Goal: Navigation & Orientation: Find specific page/section

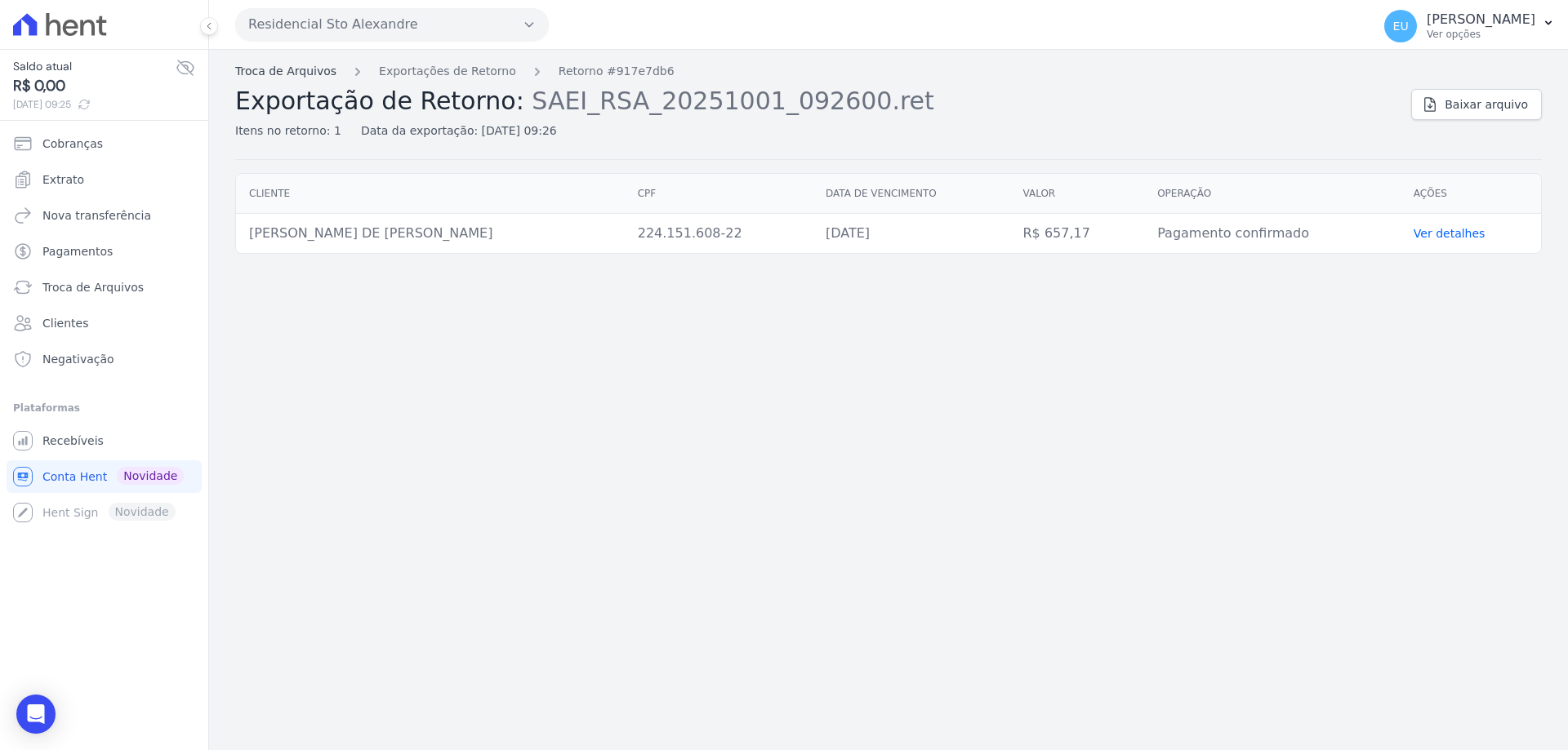
click at [304, 69] on link "Troca de Arquivos" at bounding box center [285, 72] width 101 height 17
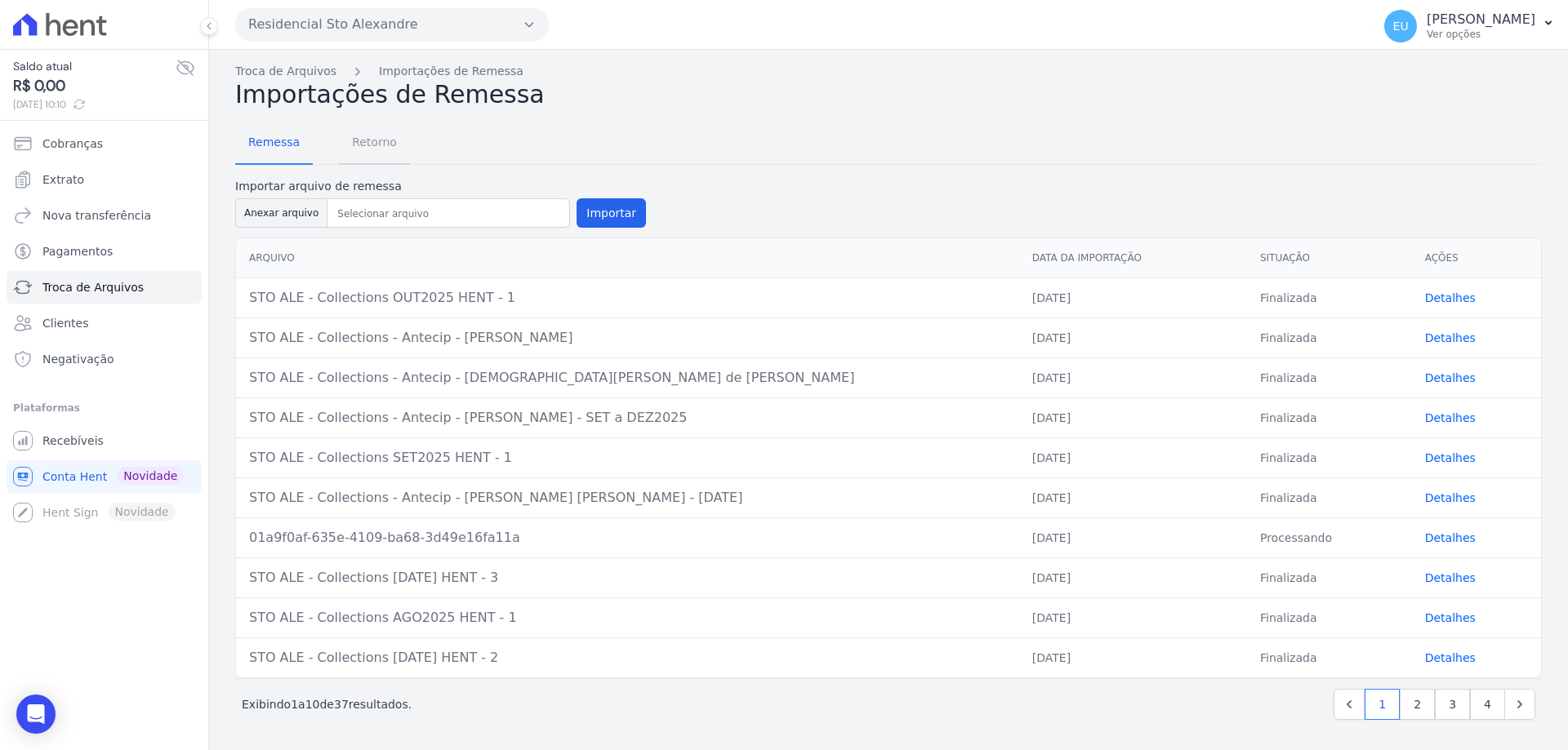
click at [368, 141] on span "Retorno" at bounding box center [374, 142] width 65 height 33
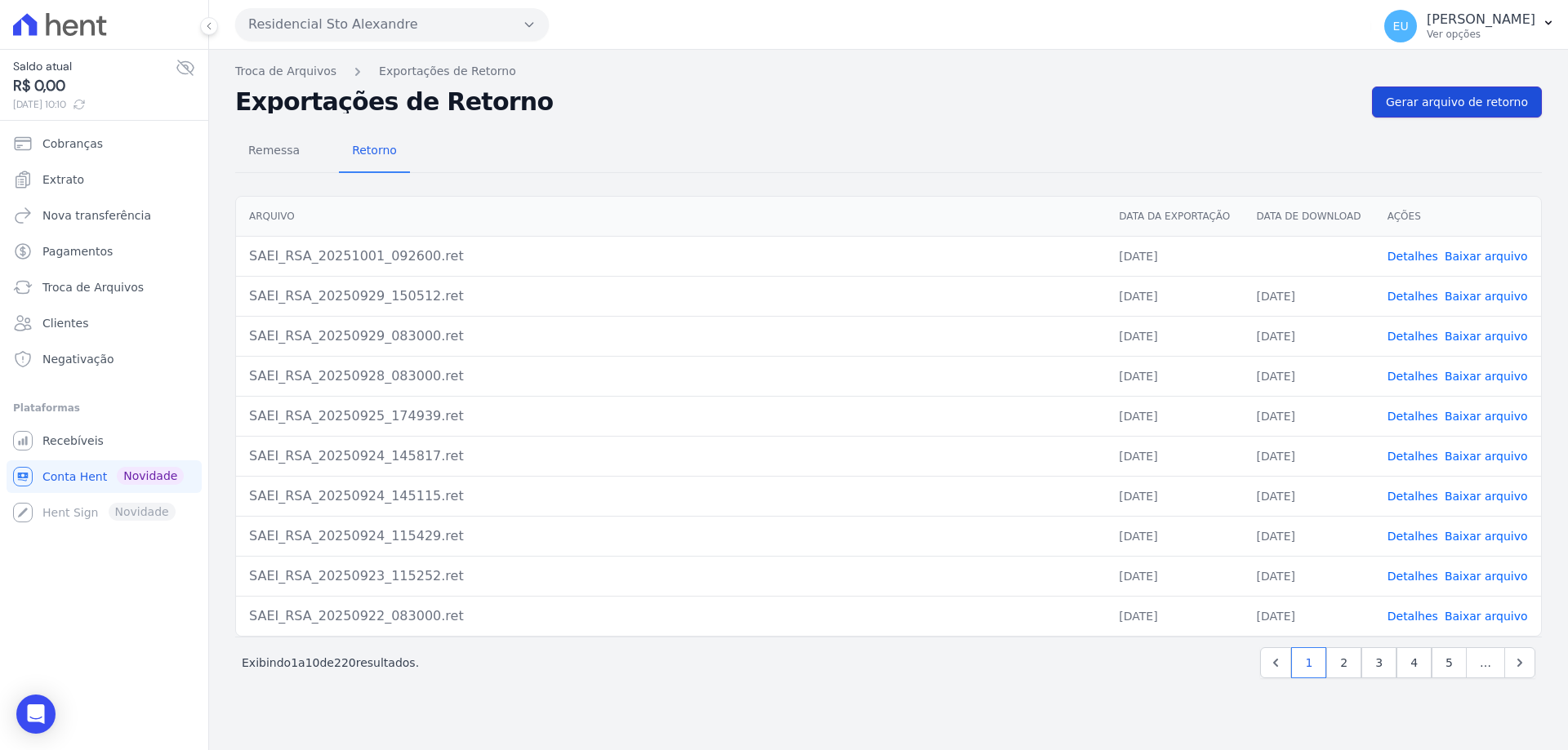
click at [1440, 100] on span "Gerar arquivo de retorno" at bounding box center [1457, 102] width 142 height 16
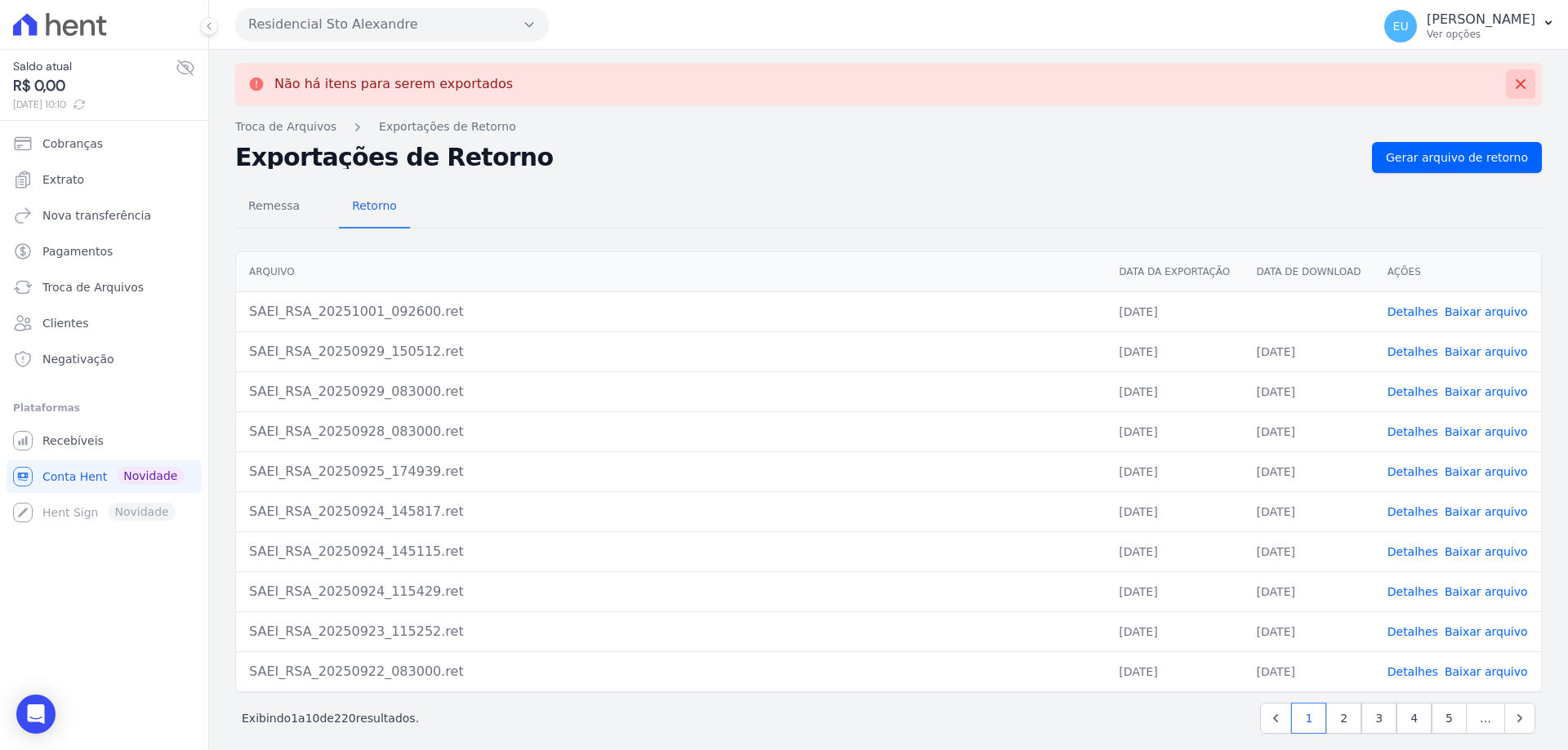
click at [1515, 81] on icon at bounding box center [1520, 84] width 9 height 9
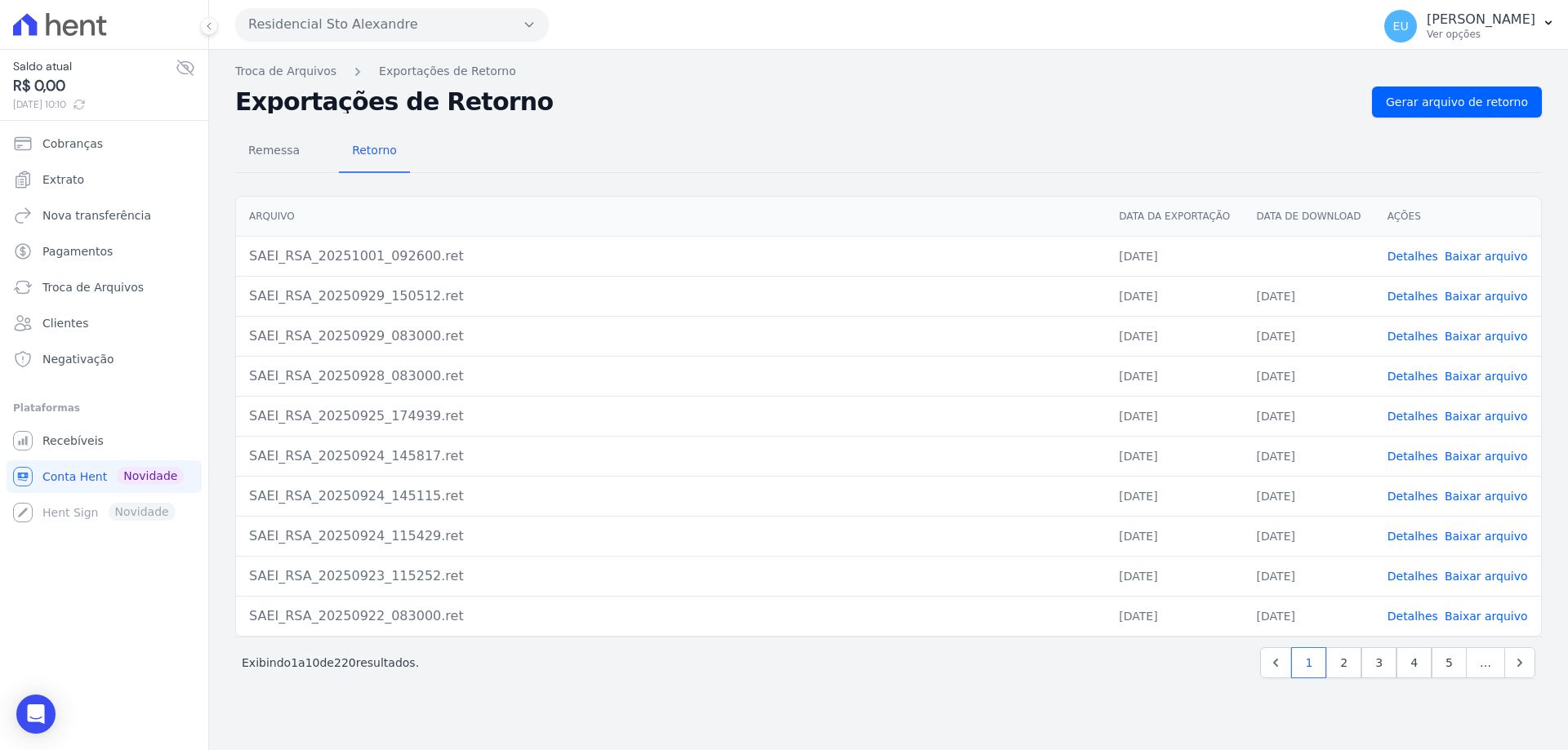
click at [1467, 254] on link "Baixar arquivo" at bounding box center [1486, 256] width 84 height 13
click at [267, 147] on span "Remessa" at bounding box center [273, 150] width 71 height 33
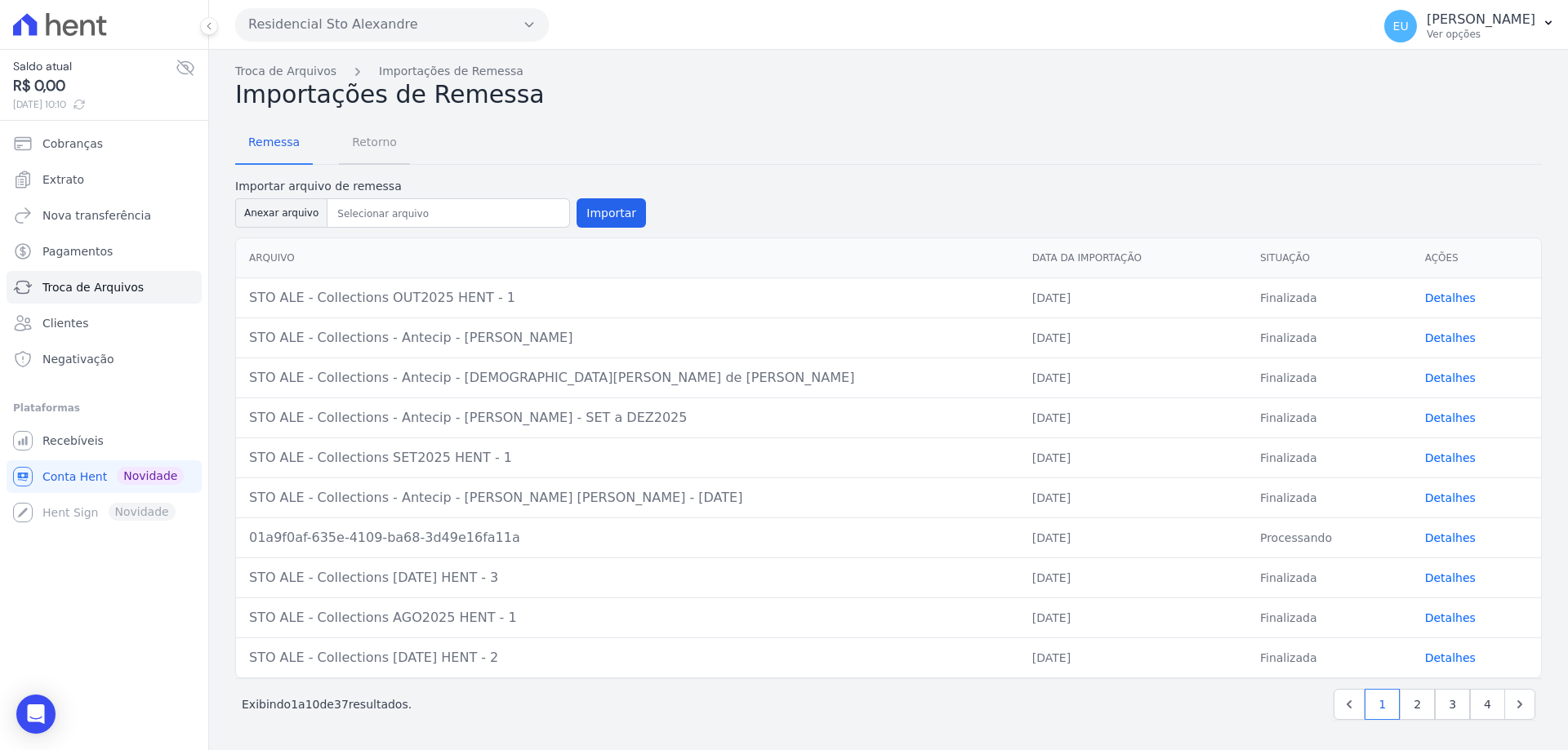
click at [361, 140] on span "Retorno" at bounding box center [374, 142] width 65 height 33
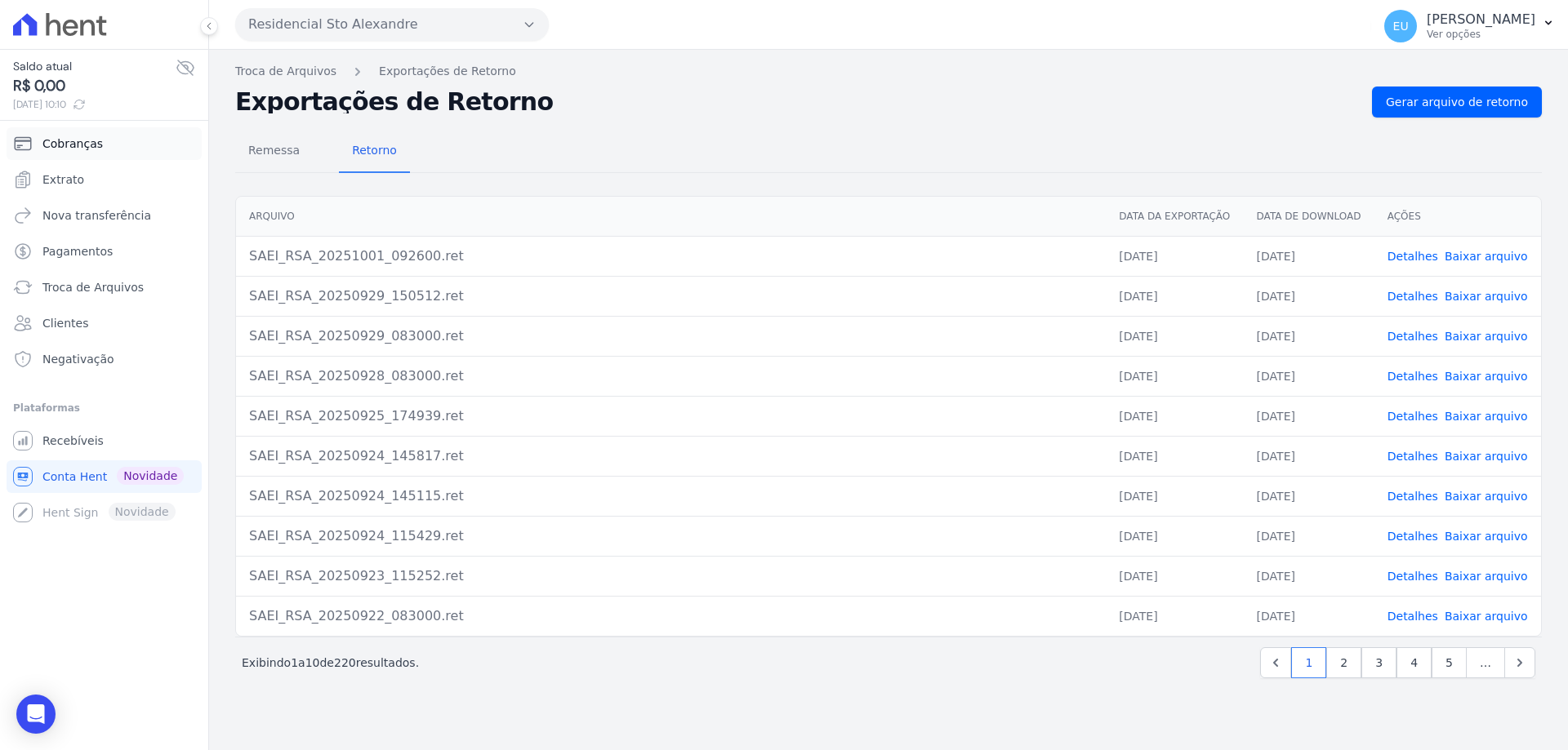
click at [75, 145] on span "Cobranças" at bounding box center [72, 143] width 60 height 16
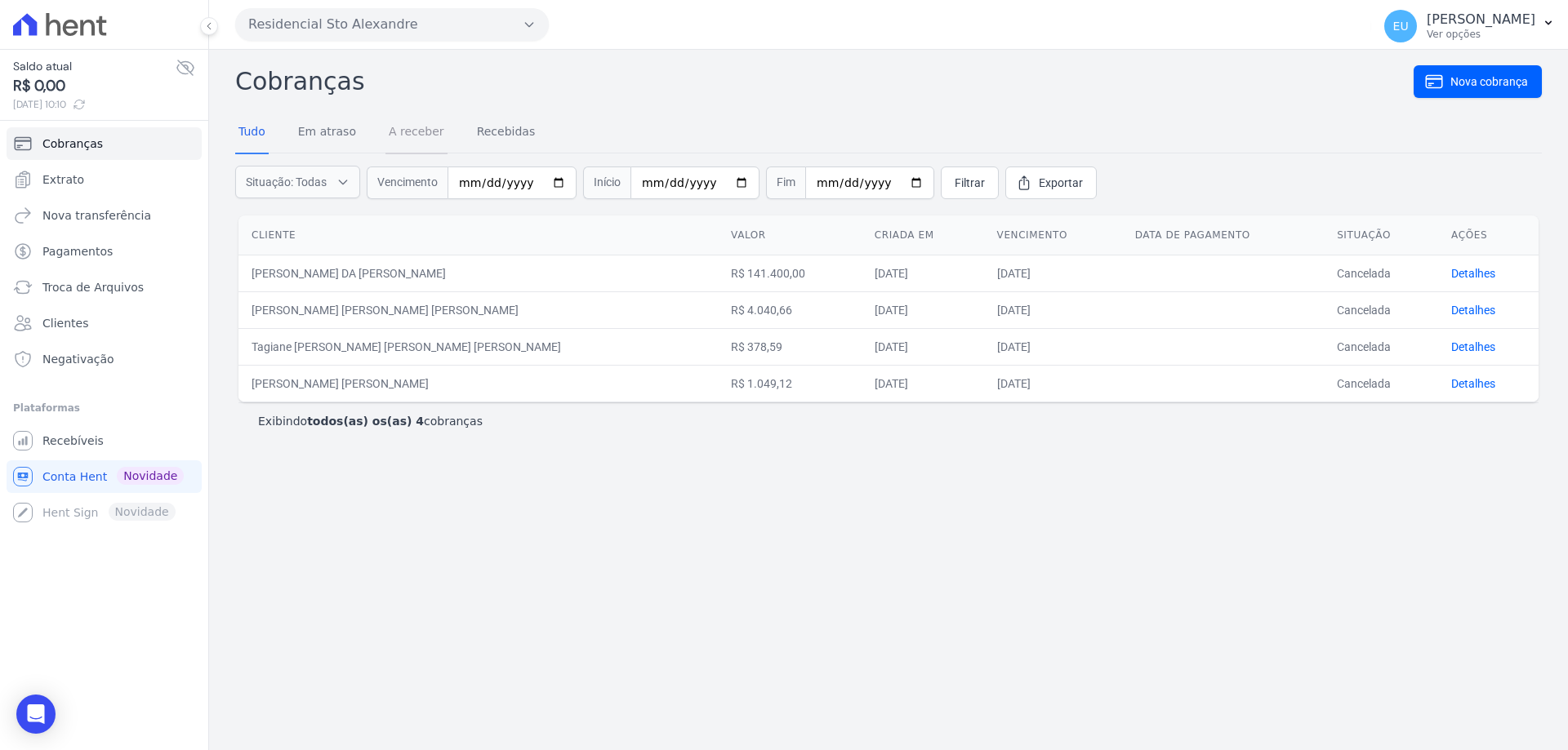
click at [409, 129] on link "A receber" at bounding box center [417, 133] width 62 height 42
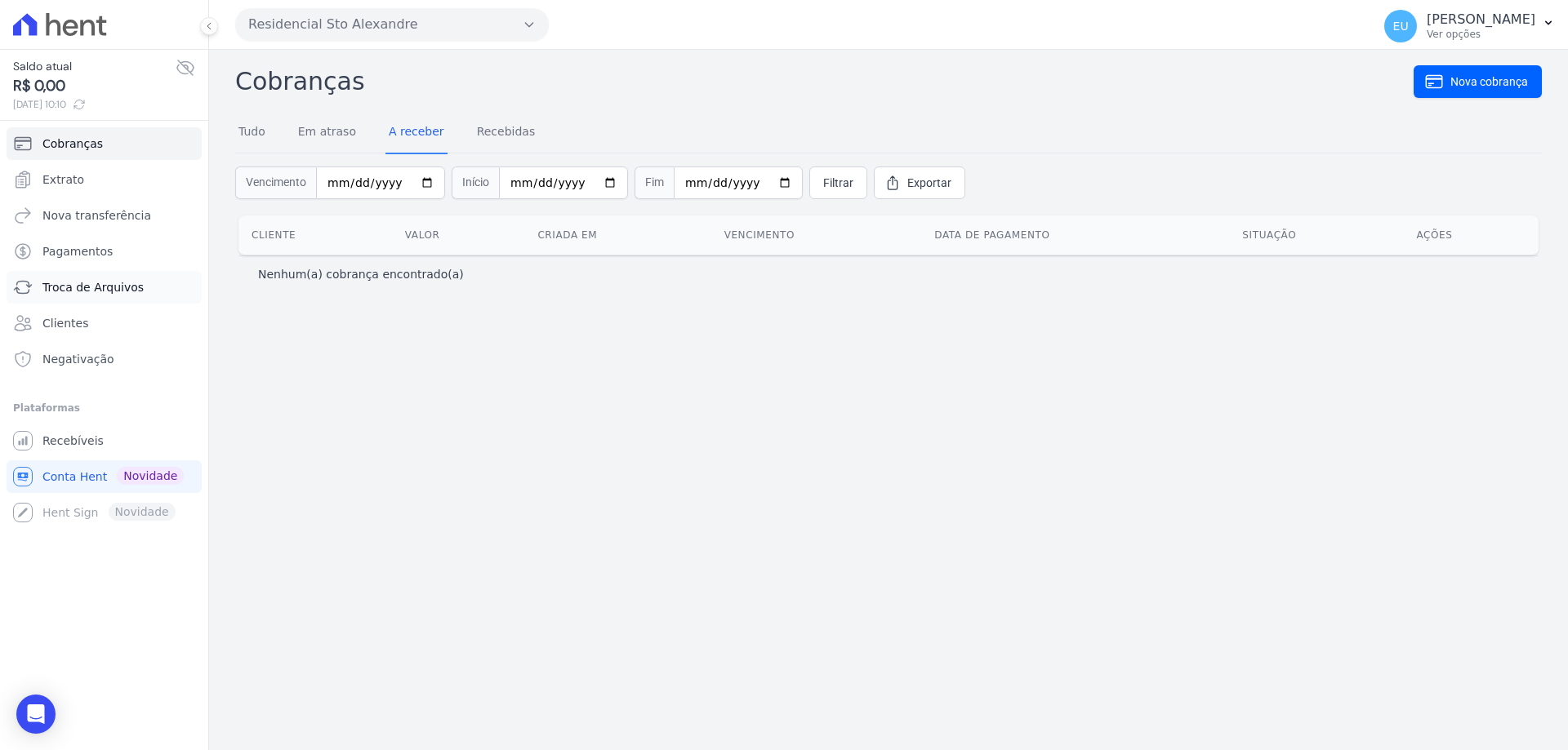
click at [90, 284] on span "Troca de Arquivos" at bounding box center [92, 287] width 101 height 16
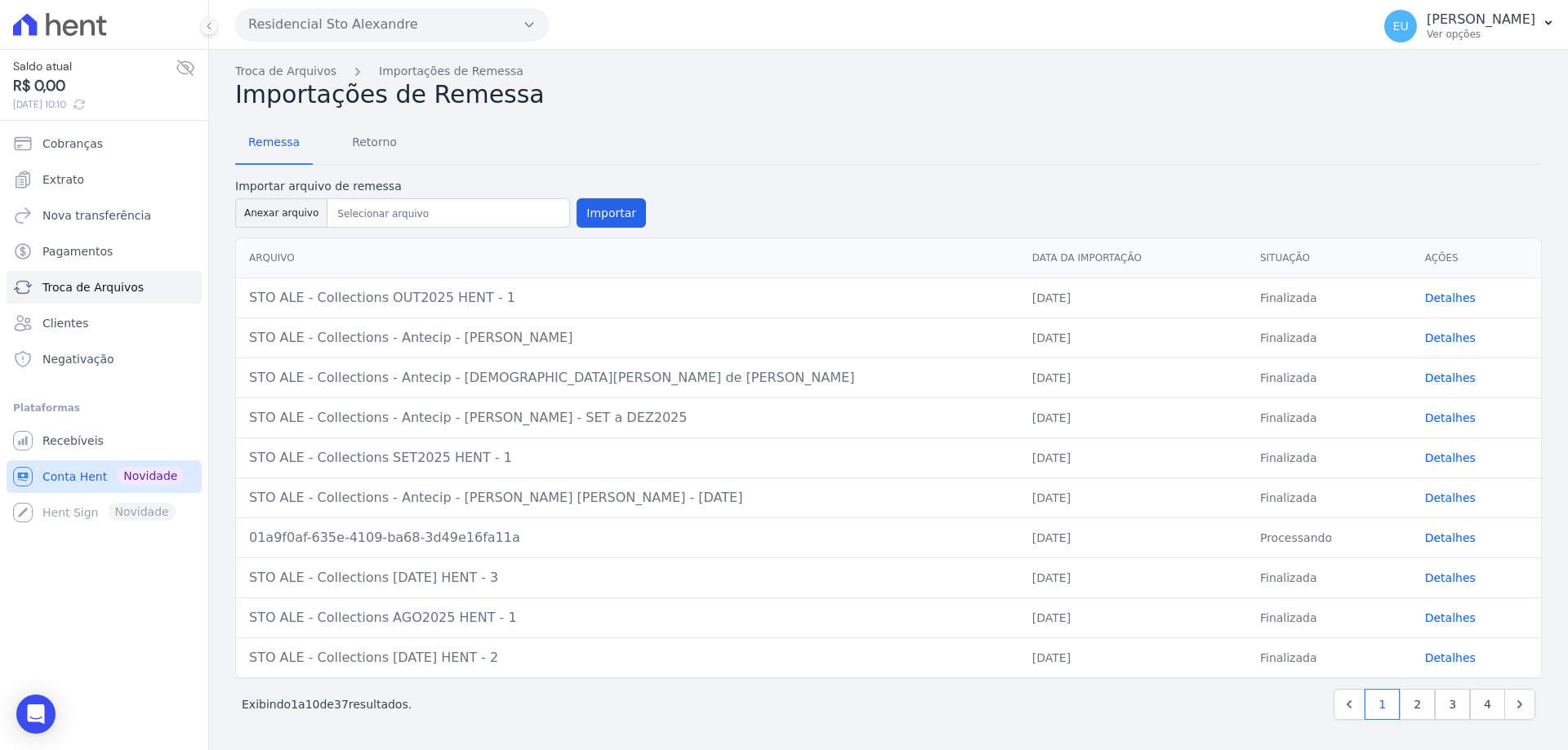
click at [84, 476] on span "Conta Hent" at bounding box center [74, 476] width 65 height 16
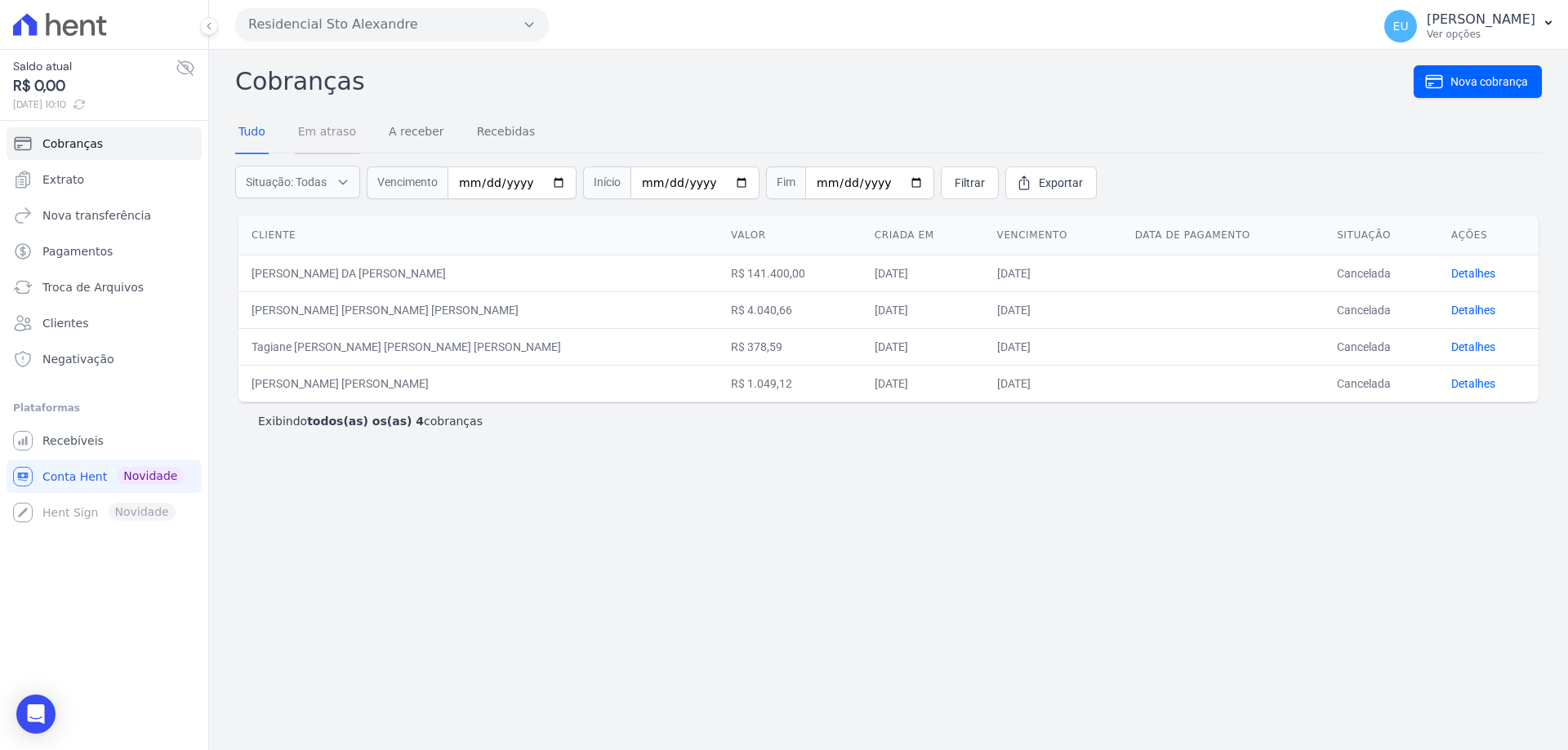
click at [320, 130] on link "Em atraso" at bounding box center [327, 133] width 65 height 42
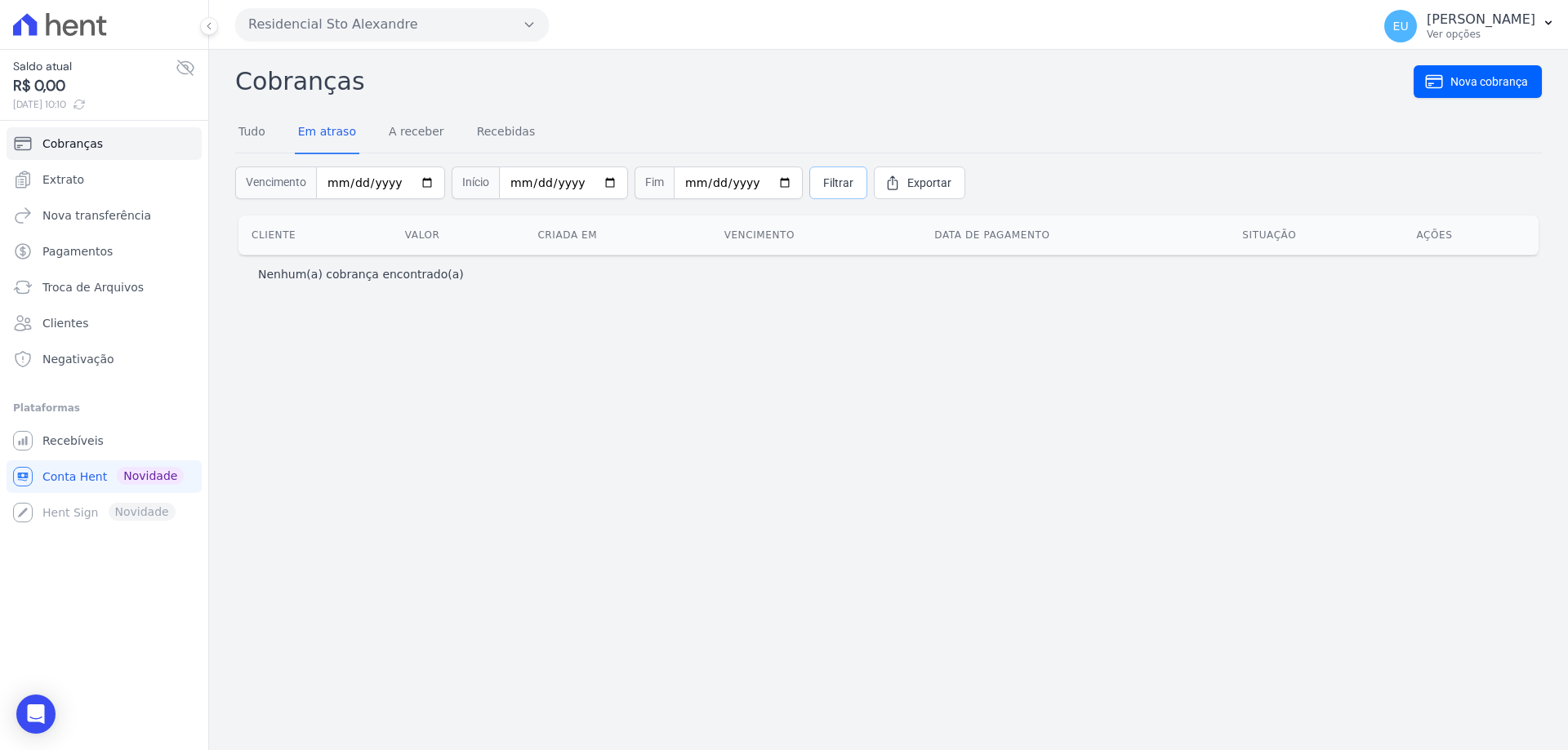
click at [823, 179] on span "Filtrar" at bounding box center [837, 183] width 30 height 16
click at [344, 180] on input "date" at bounding box center [380, 183] width 129 height 33
type input "[DATE]"
click at [505, 185] on input "date" at bounding box center [563, 183] width 129 height 33
click at [809, 184] on link "Filtrar" at bounding box center [837, 183] width 58 height 33
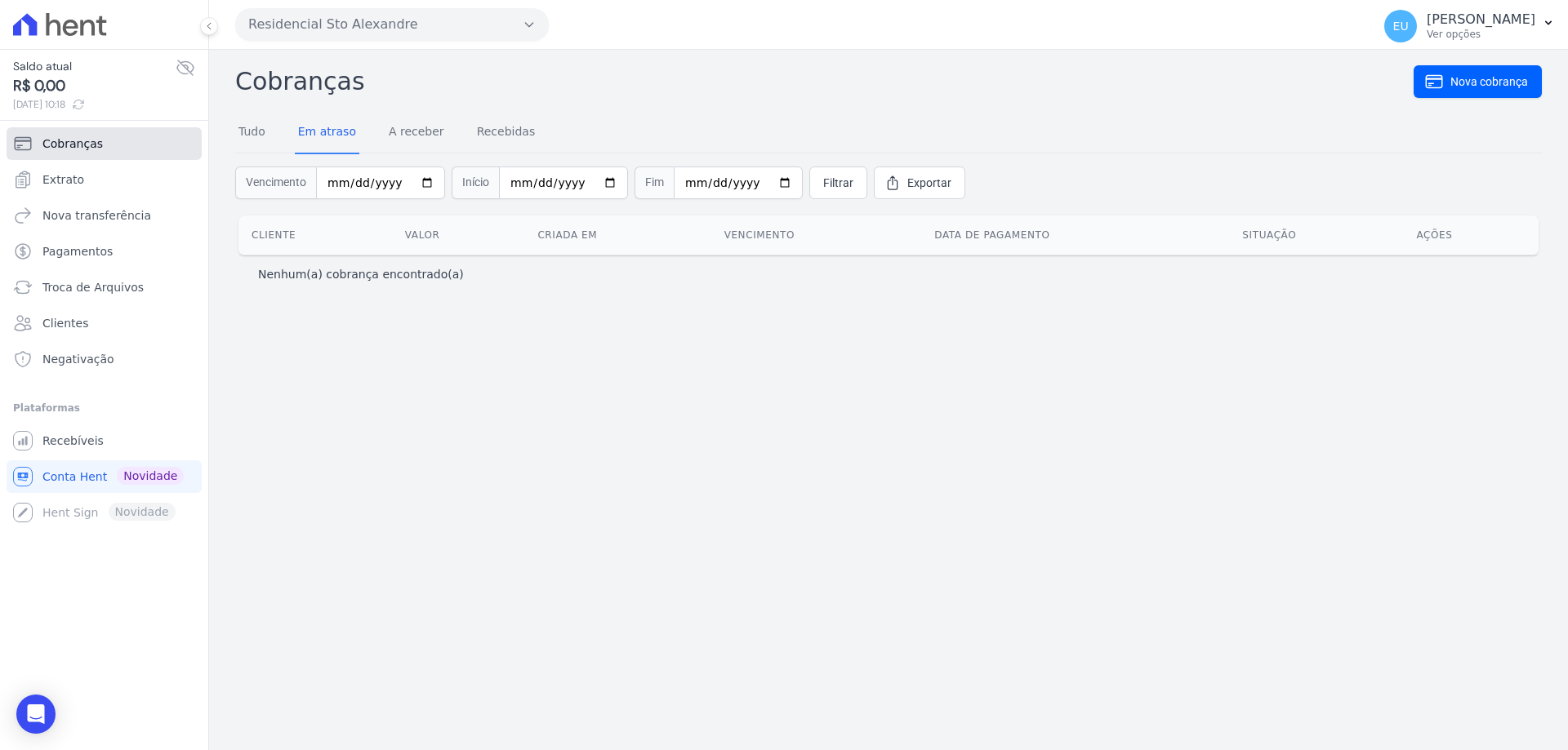
click at [83, 141] on span "Cobranças" at bounding box center [72, 143] width 60 height 16
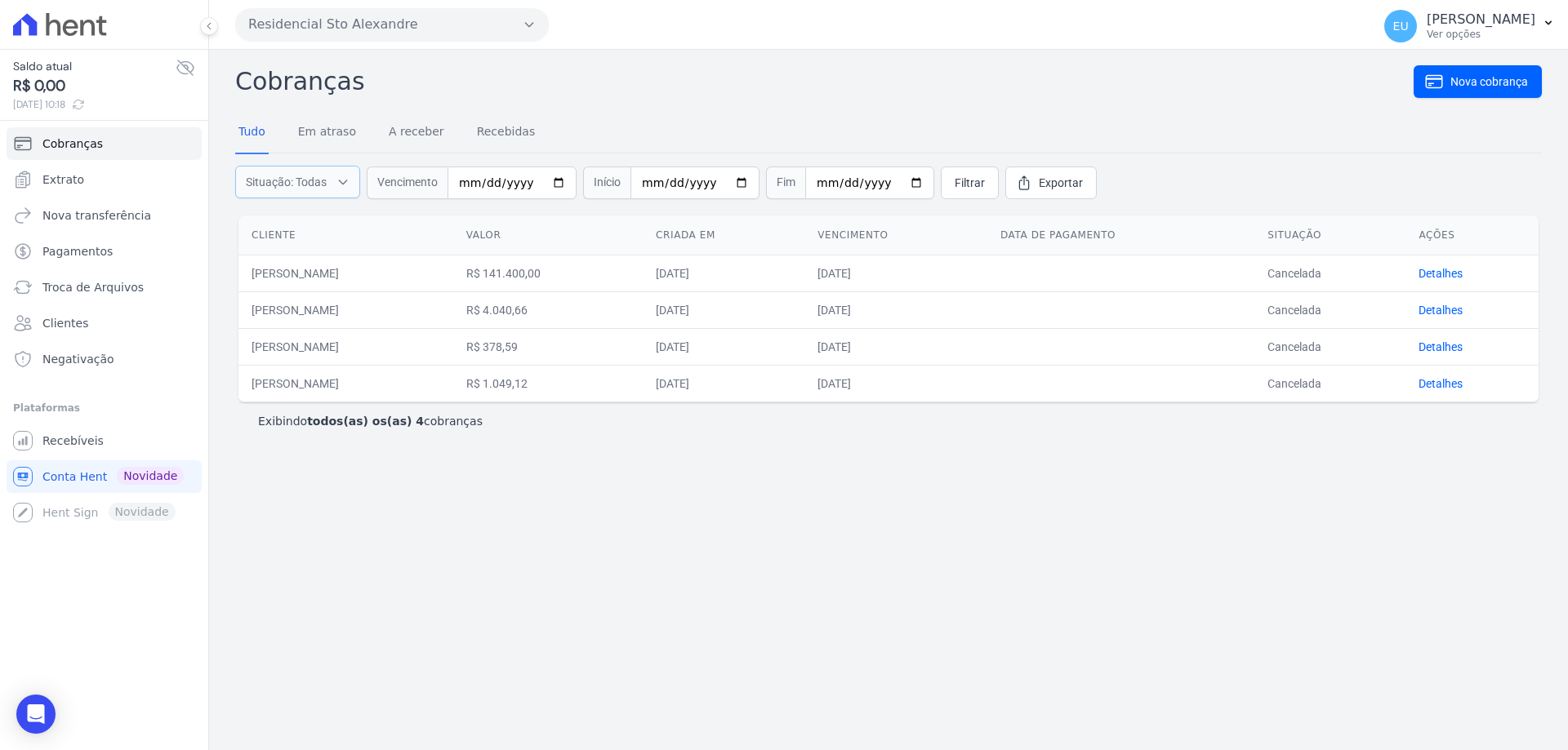
click at [350, 176] on button "Situação: Todas" at bounding box center [298, 182] width 125 height 33
click at [245, 221] on input "Em atraso" at bounding box center [248, 222] width 13 height 13
checkbox input "false"
click at [248, 240] on input "A receber" at bounding box center [248, 243] width 13 height 13
checkbox input "false"
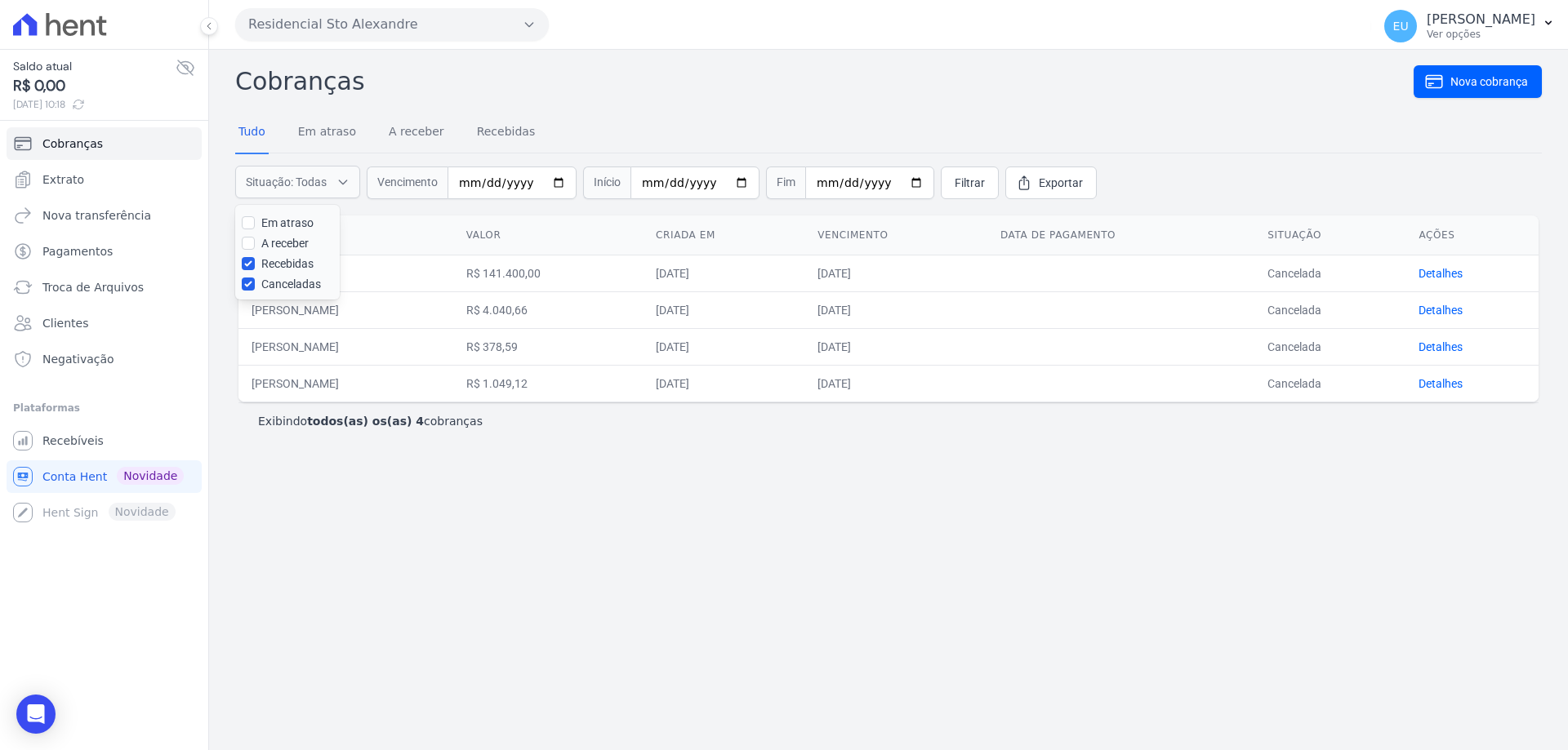
drag, startPoint x: 248, startPoint y: 254, endPoint x: 247, endPoint y: 276, distance: 22.0
click at [248, 255] on div "Em atraso A receber Recebidas Canceladas" at bounding box center [287, 253] width 104 height 95
click at [246, 284] on input "Canceladas" at bounding box center [248, 284] width 13 height 13
checkbox input "false"
click at [247, 261] on input "Recebidas" at bounding box center [248, 263] width 13 height 13
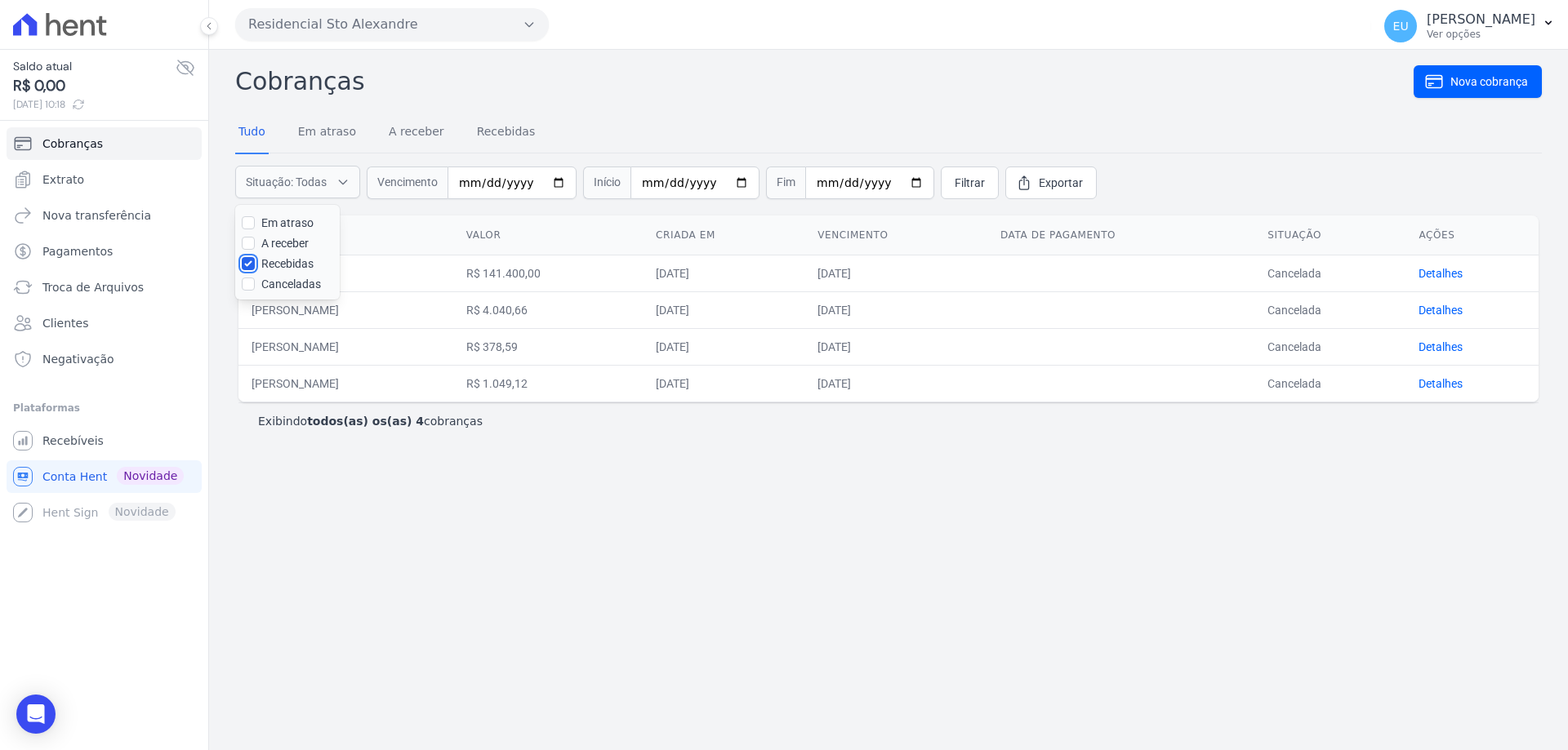
checkbox input "false"
click at [250, 224] on input "Em atraso" at bounding box center [248, 222] width 13 height 13
click at [1201, 503] on div "Cobranças Nova cobrança Tudo Em atraso A receber Recebidas Situação: Todas Em a…" at bounding box center [887, 400] width 1358 height 700
click at [342, 178] on icon "button" at bounding box center [342, 182] width 13 height 16
click at [246, 218] on input "Em atraso" at bounding box center [248, 222] width 13 height 13
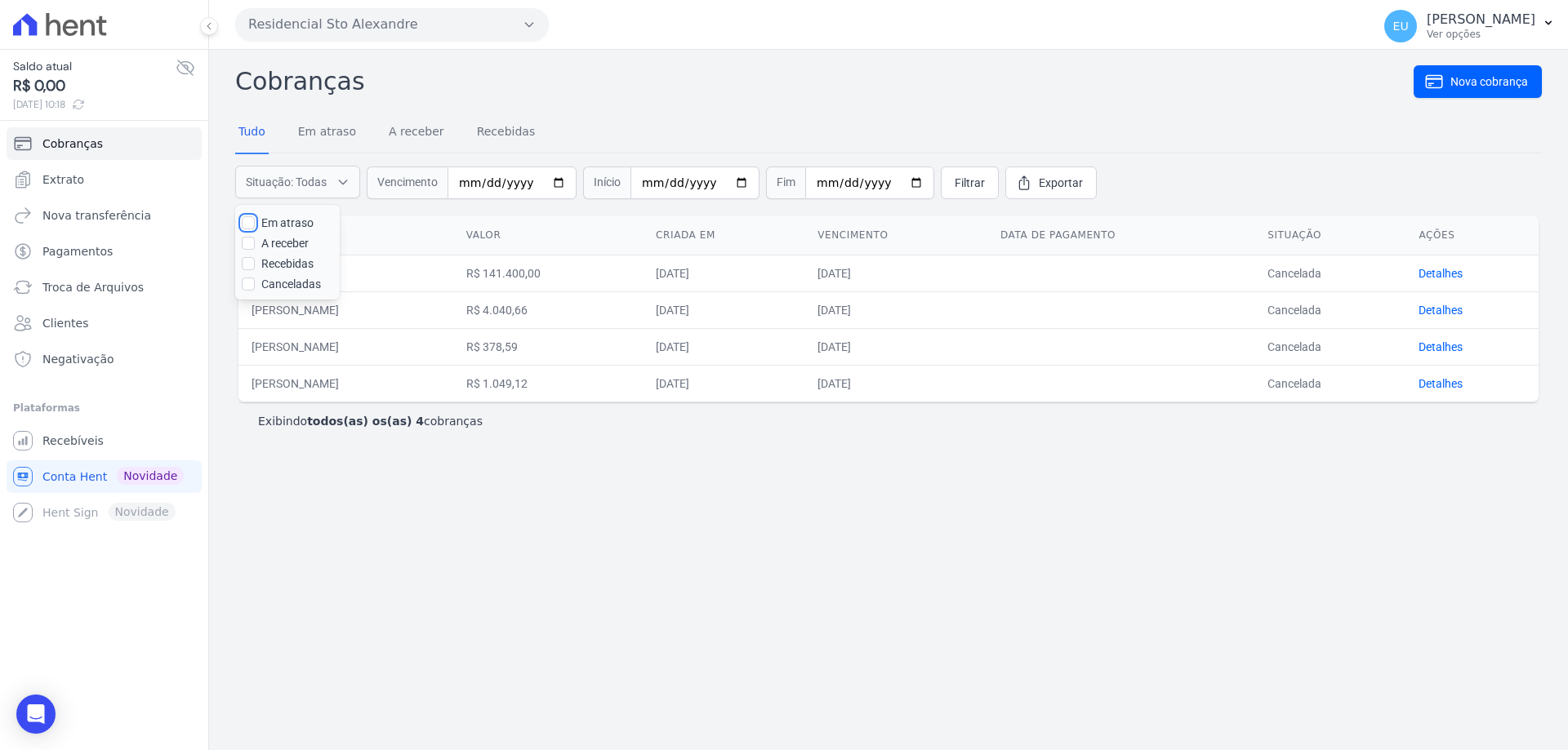
click at [247, 217] on input "Em atraso" at bounding box center [248, 222] width 13 height 13
checkbox input "true"
click at [955, 181] on span "Filtrar" at bounding box center [969, 183] width 30 height 16
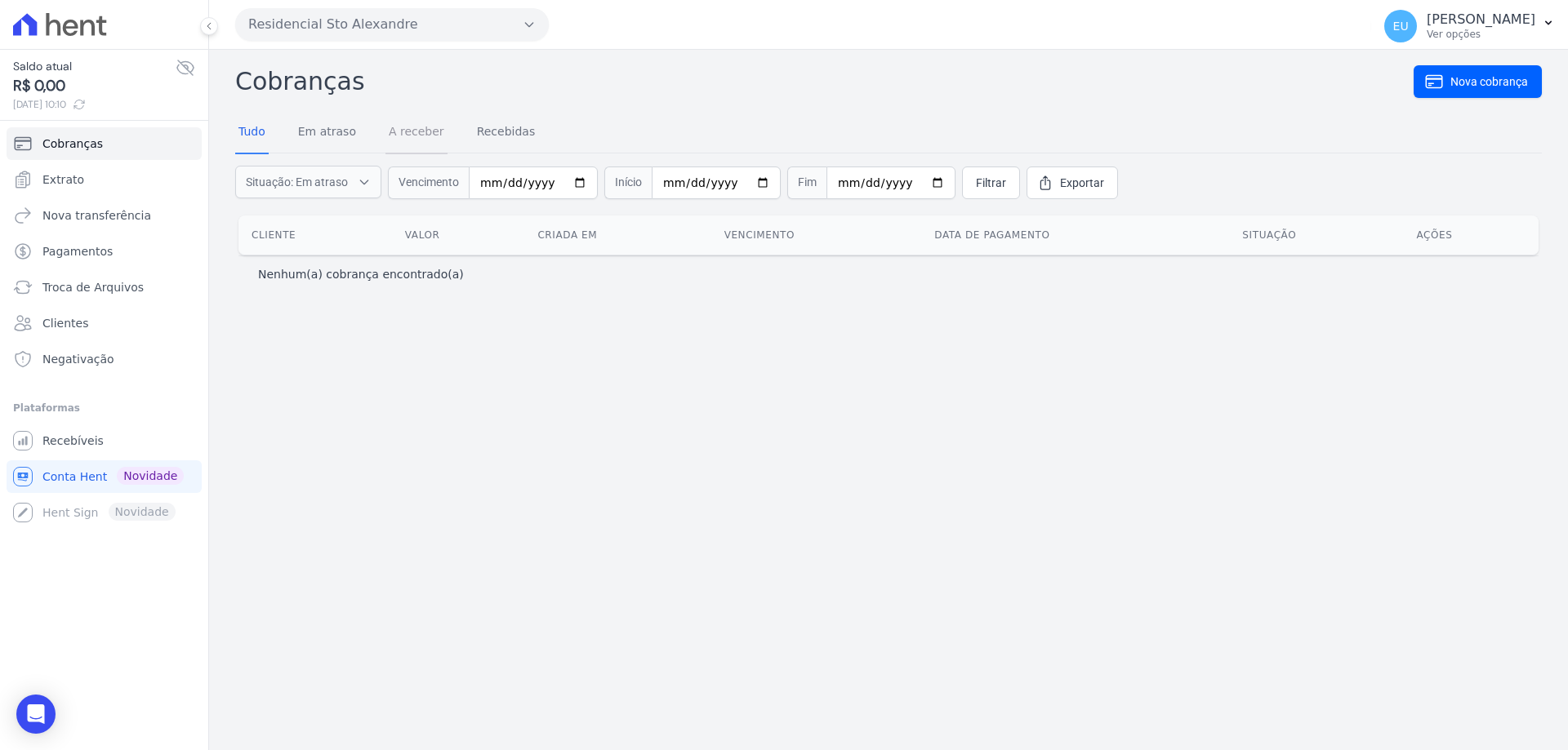
click at [408, 128] on link "A receber" at bounding box center [417, 133] width 62 height 42
click at [339, 184] on input "date" at bounding box center [380, 183] width 129 height 33
type input "[DATE]"
click at [499, 399] on div "Cobranças Nova cobrança Tudo Em atraso A receber Recebidas Vencimento 2025-09-2…" at bounding box center [887, 400] width 1358 height 700
click at [823, 178] on span "Filtrar" at bounding box center [837, 183] width 30 height 16
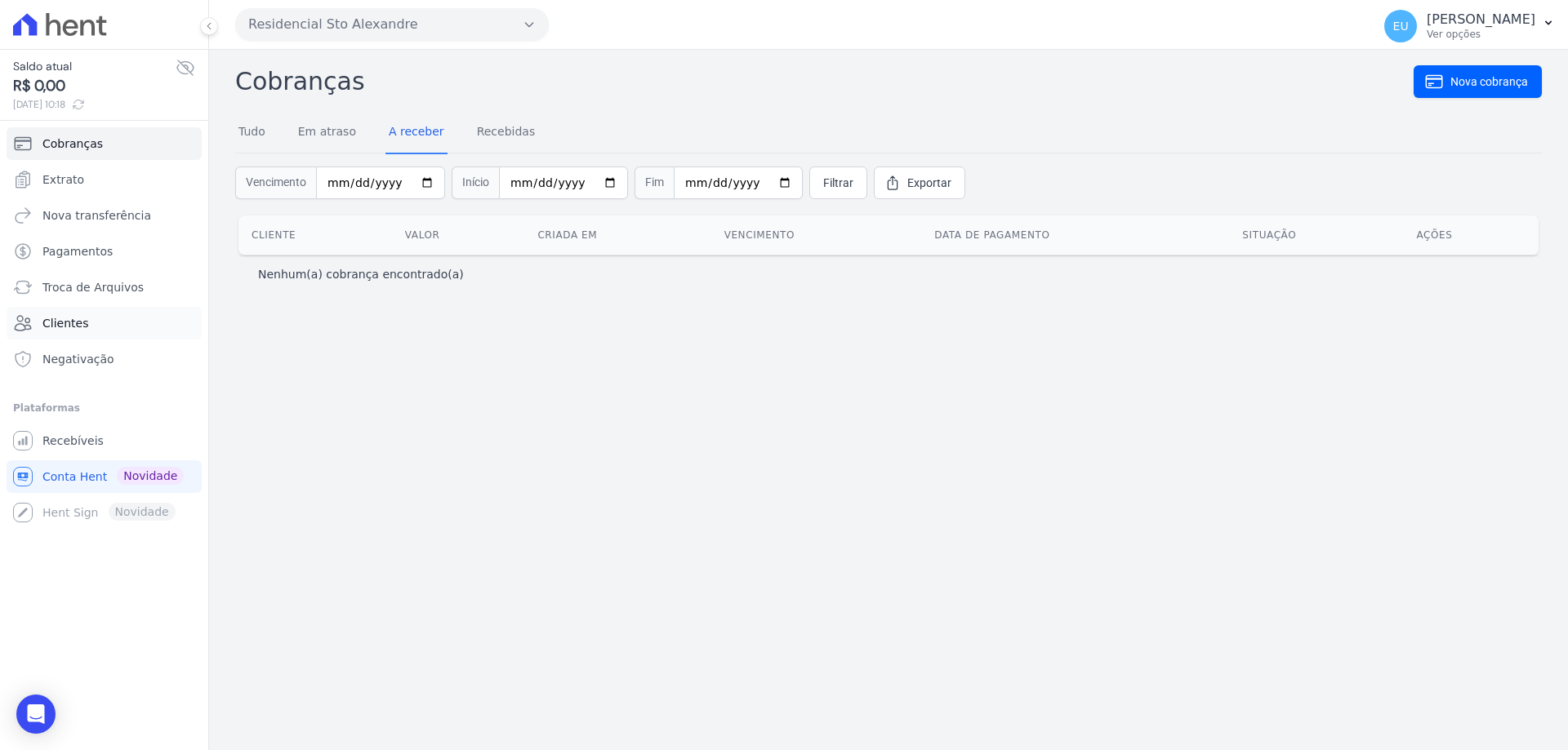
click at [70, 322] on span "Clientes" at bounding box center [65, 322] width 46 height 16
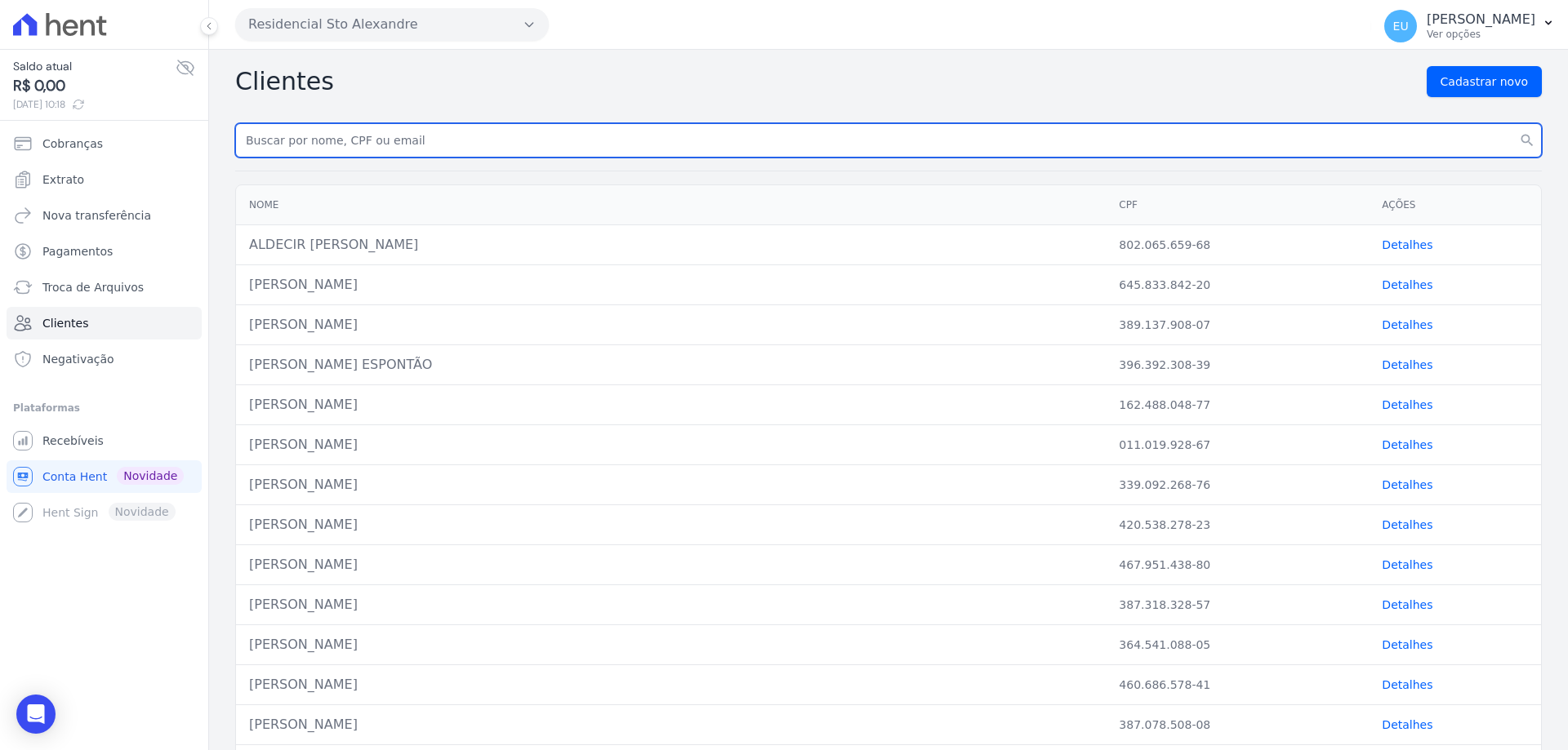
click at [310, 142] on input "text" at bounding box center [888, 141] width 1307 height 34
type input "MARLI"
click at [1512, 123] on button "search" at bounding box center [1527, 141] width 29 height 34
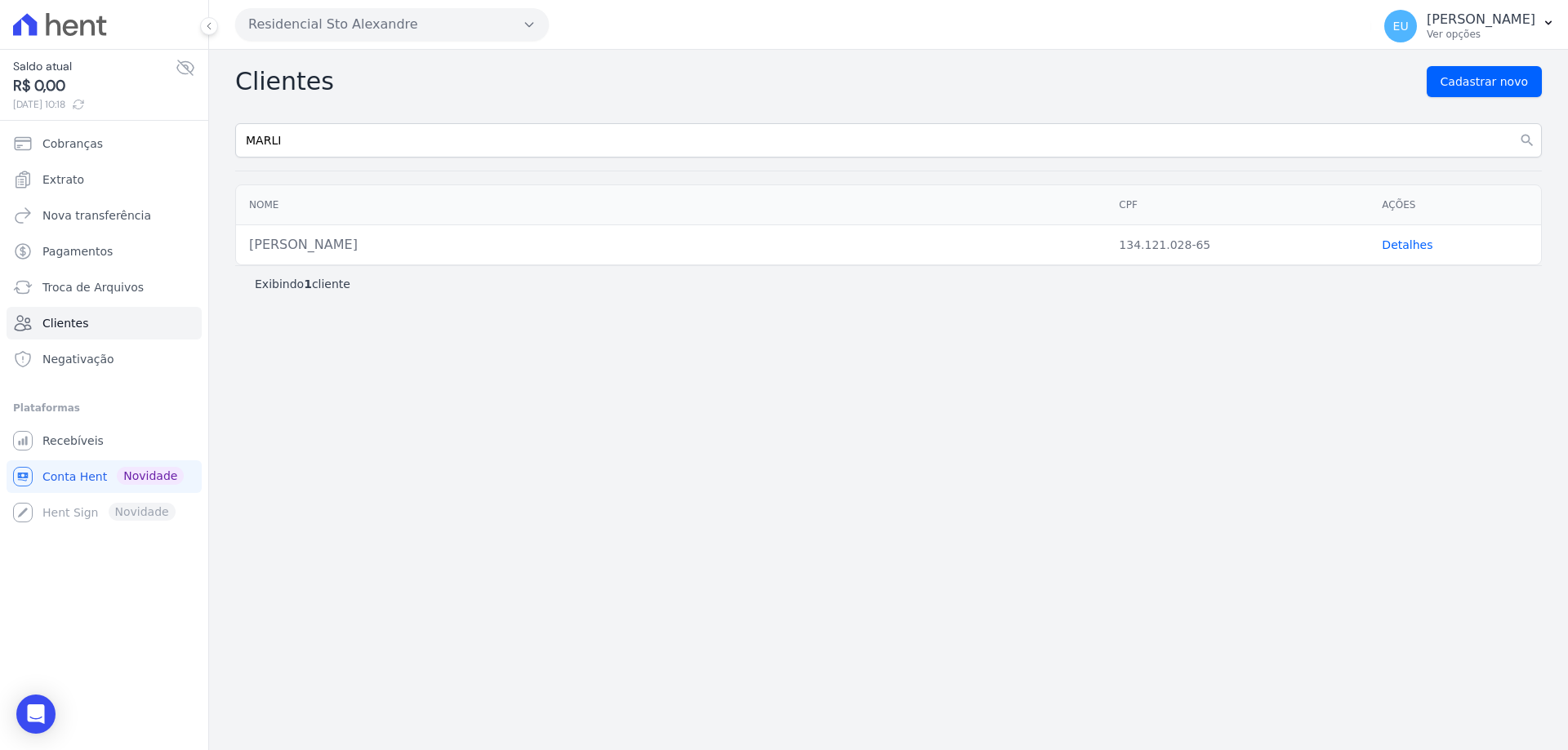
click at [1395, 241] on link "Detalhes" at bounding box center [1407, 244] width 51 height 13
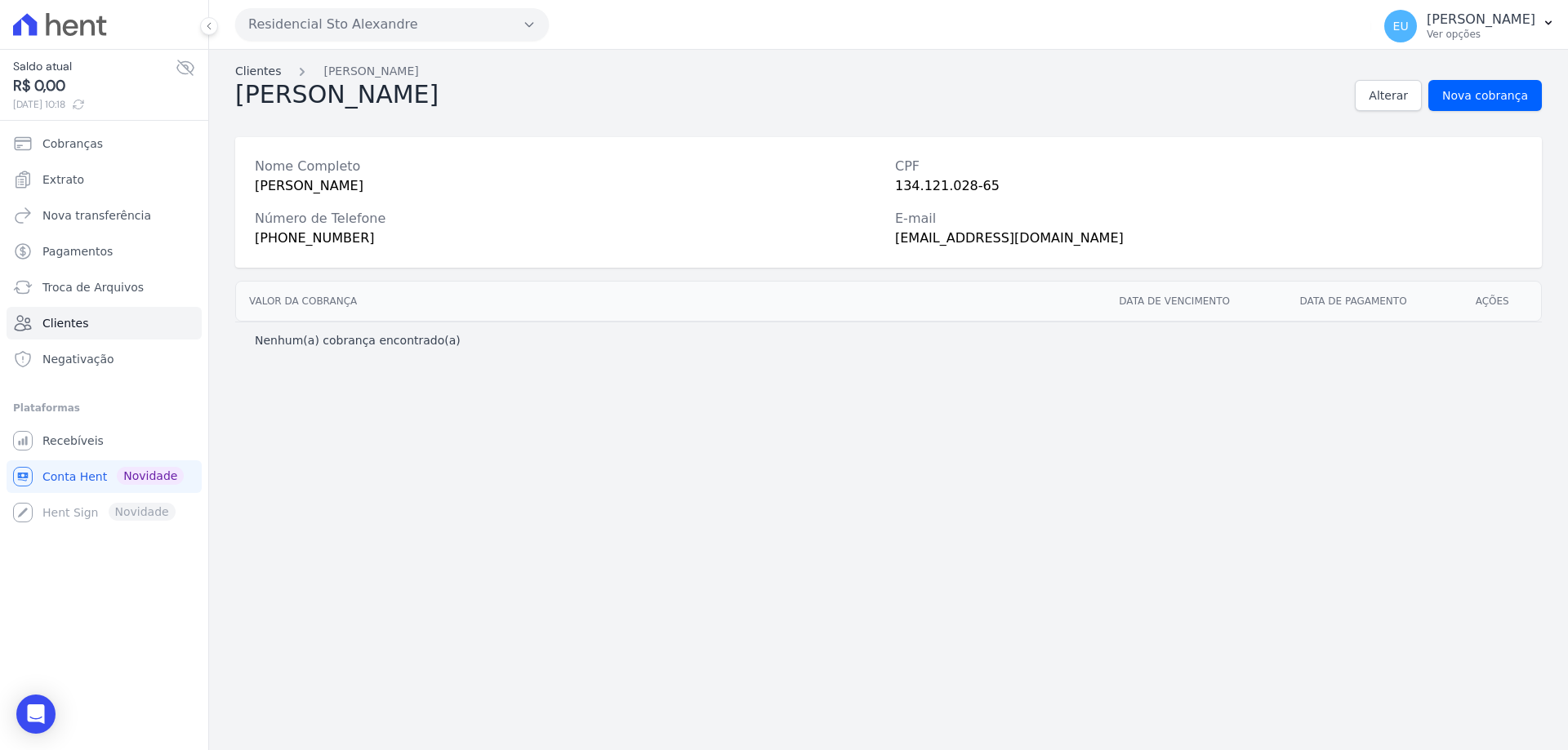
click at [257, 69] on link "Clientes" at bounding box center [258, 72] width 46 height 17
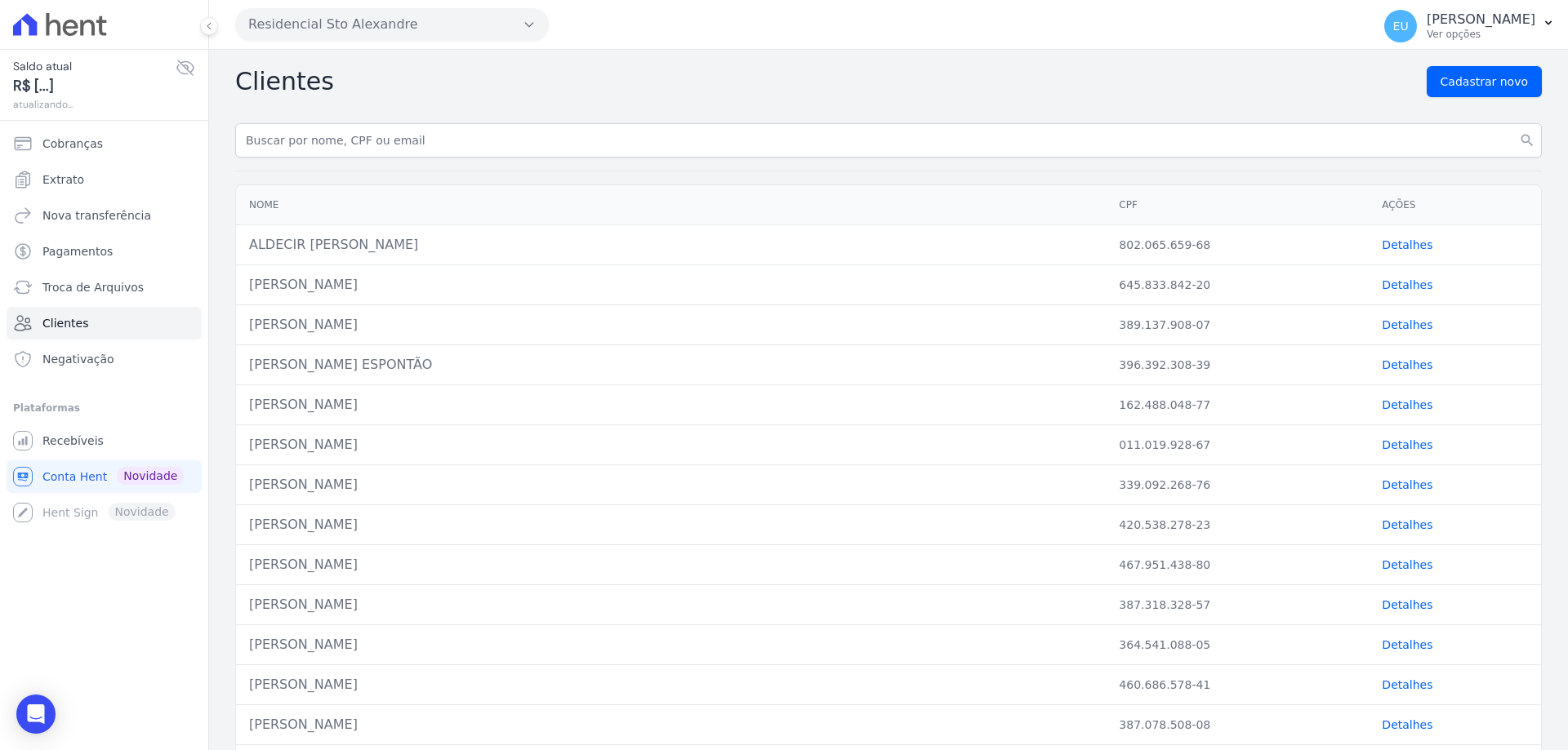
drag, startPoint x: 299, startPoint y: 142, endPoint x: 191, endPoint y: 136, distance: 108.2
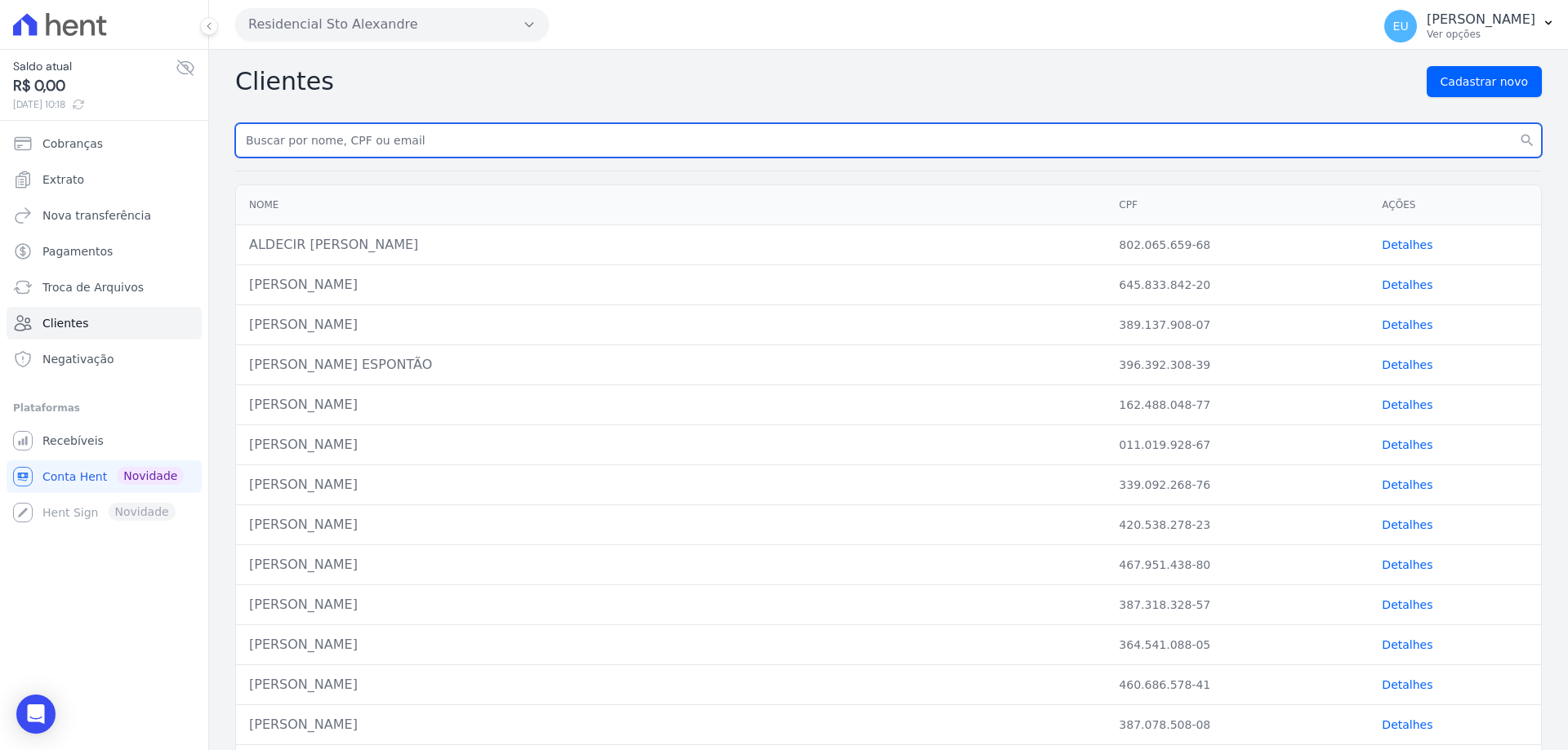
click at [301, 146] on input "text" at bounding box center [888, 141] width 1307 height 34
type input "[PERSON_NAME]"
click at [1512, 123] on button "search" at bounding box center [1527, 141] width 29 height 34
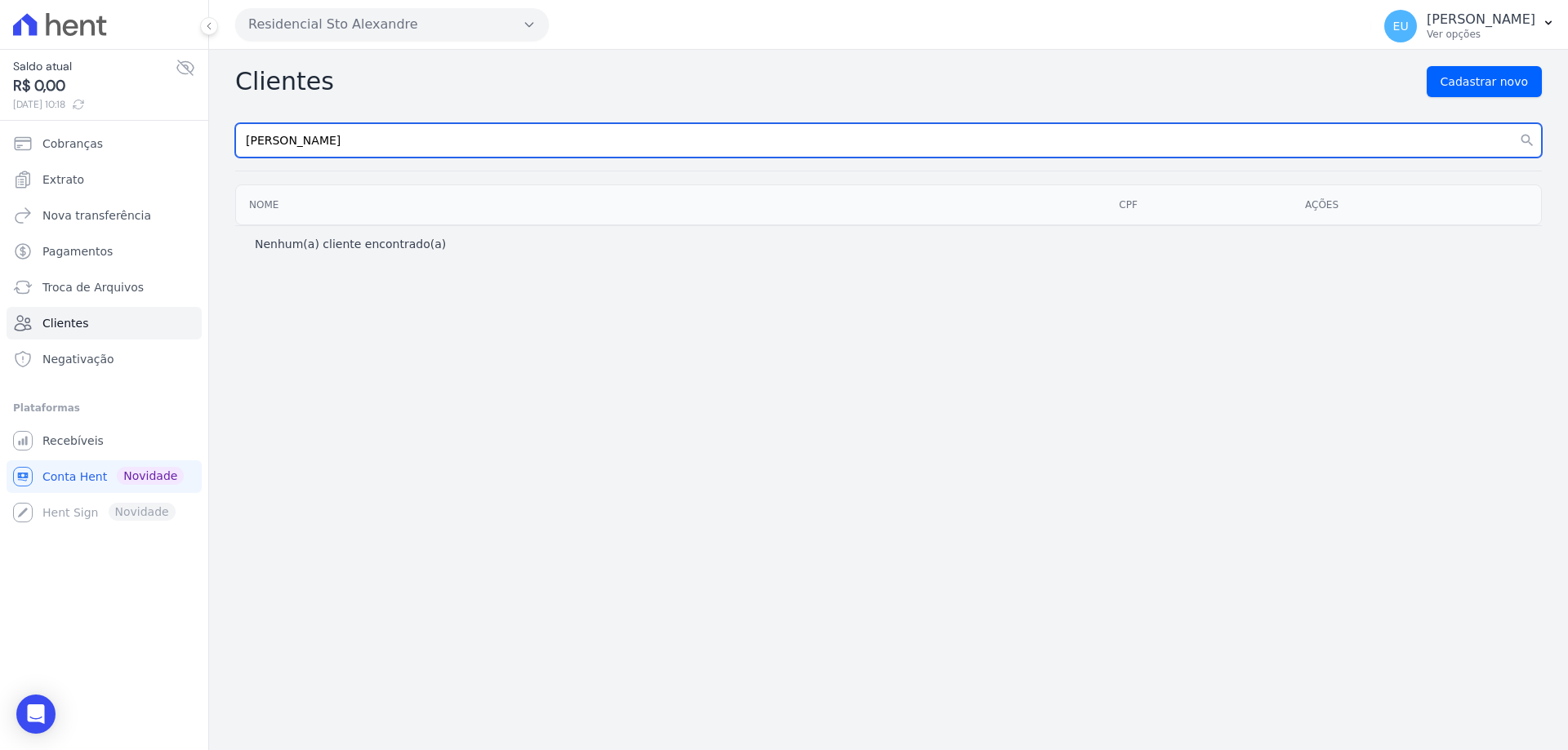
drag, startPoint x: 272, startPoint y: 143, endPoint x: 476, endPoint y: 155, distance: 204.4
click at [476, 155] on input "[PERSON_NAME]" at bounding box center [888, 141] width 1307 height 34
type input "[DEMOGRAPHIC_DATA]"
click at [1512, 123] on button "search" at bounding box center [1527, 141] width 29 height 34
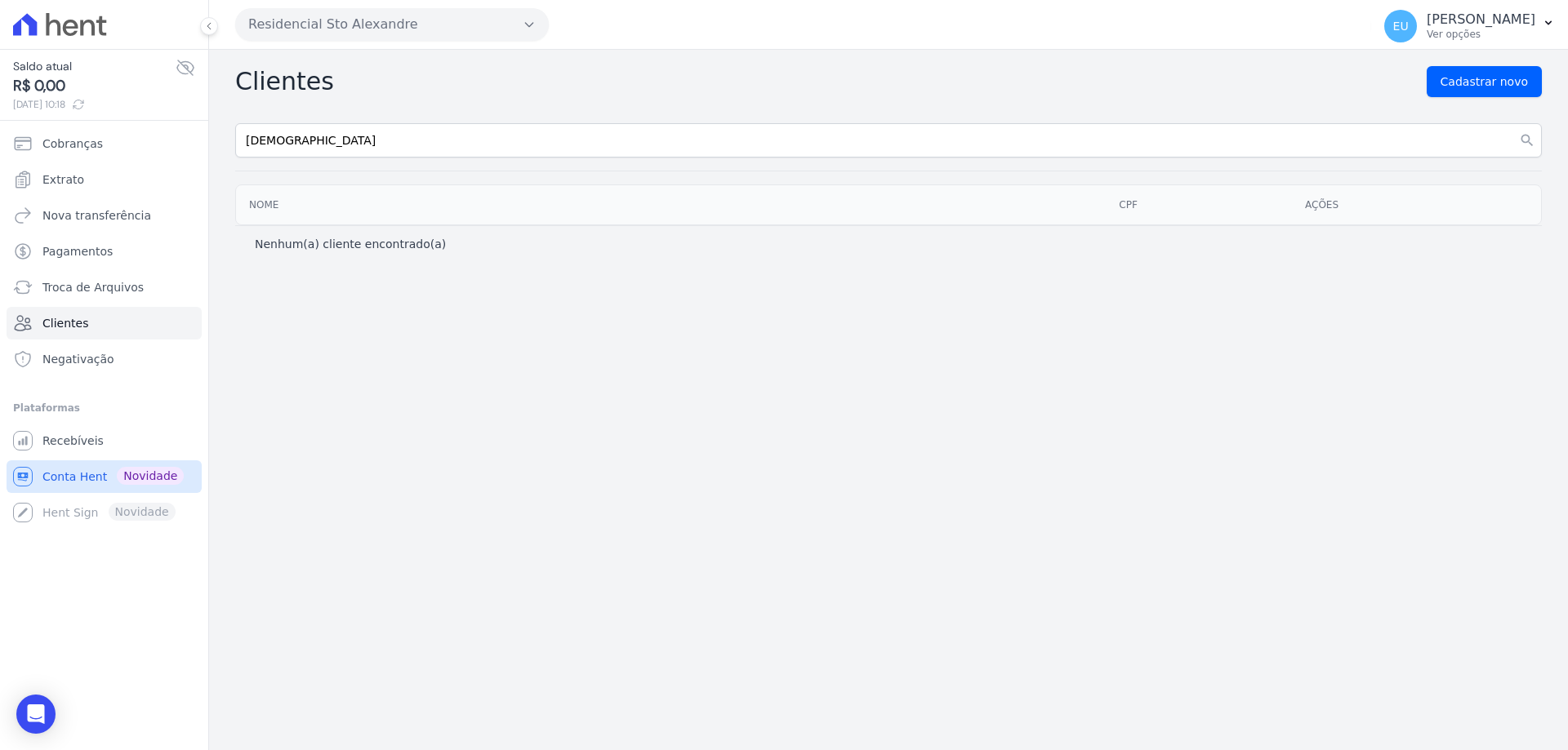
click at [83, 476] on span "Conta Hent" at bounding box center [74, 476] width 65 height 16
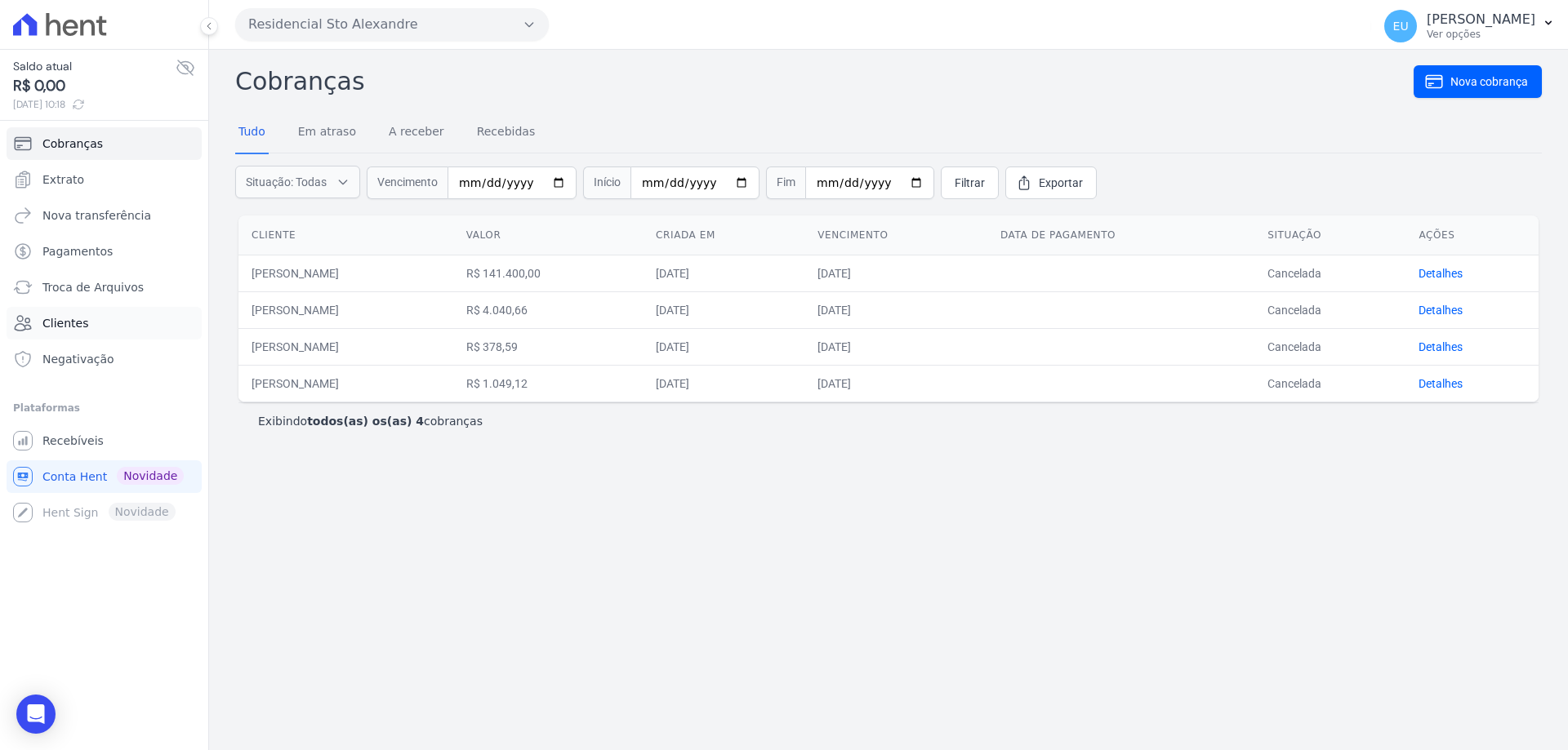
click at [75, 322] on span "Clientes" at bounding box center [65, 322] width 46 height 16
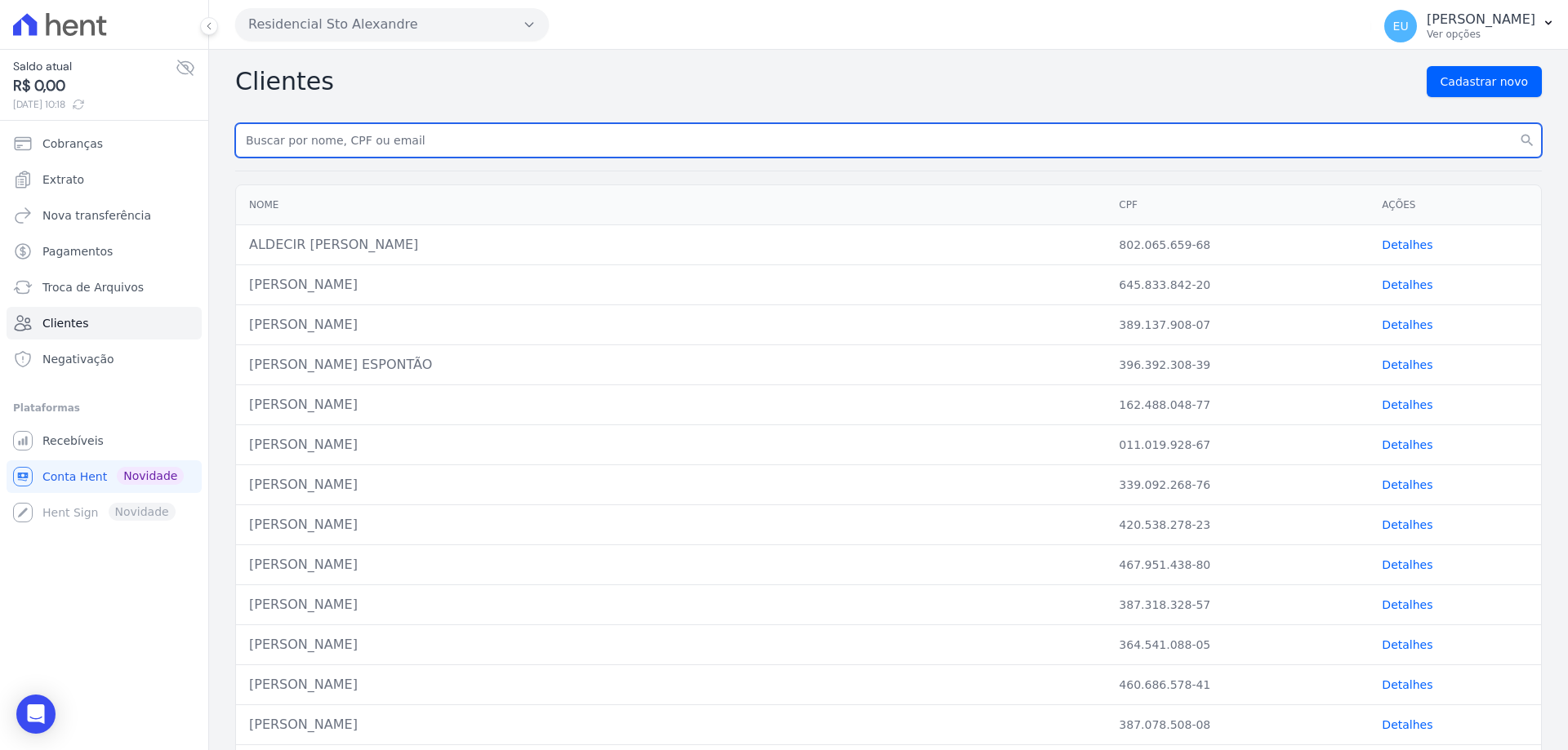
click at [251, 140] on input "text" at bounding box center [888, 141] width 1307 height 34
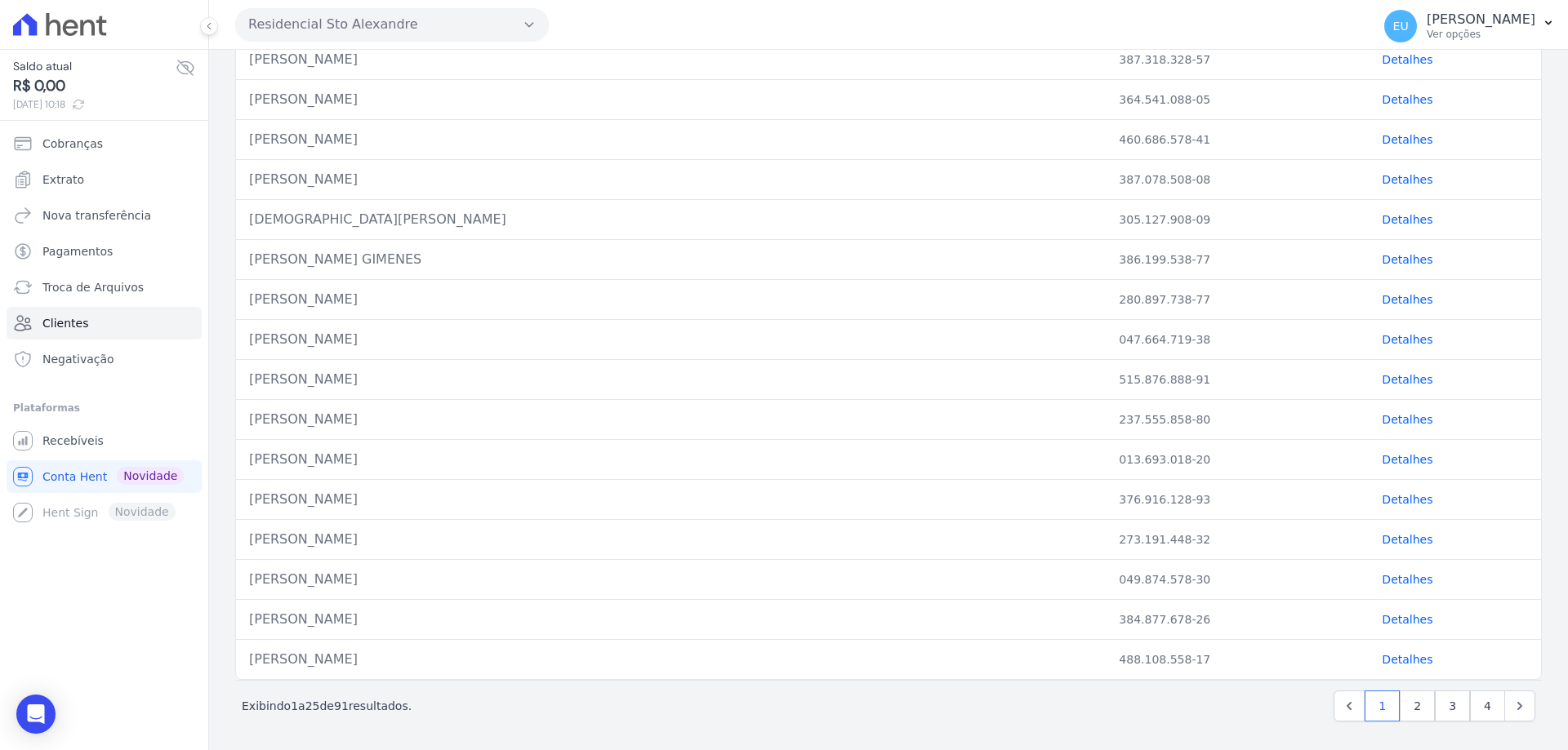
scroll to position [546, 0]
click at [1444, 708] on link "3" at bounding box center [1452, 705] width 35 height 31
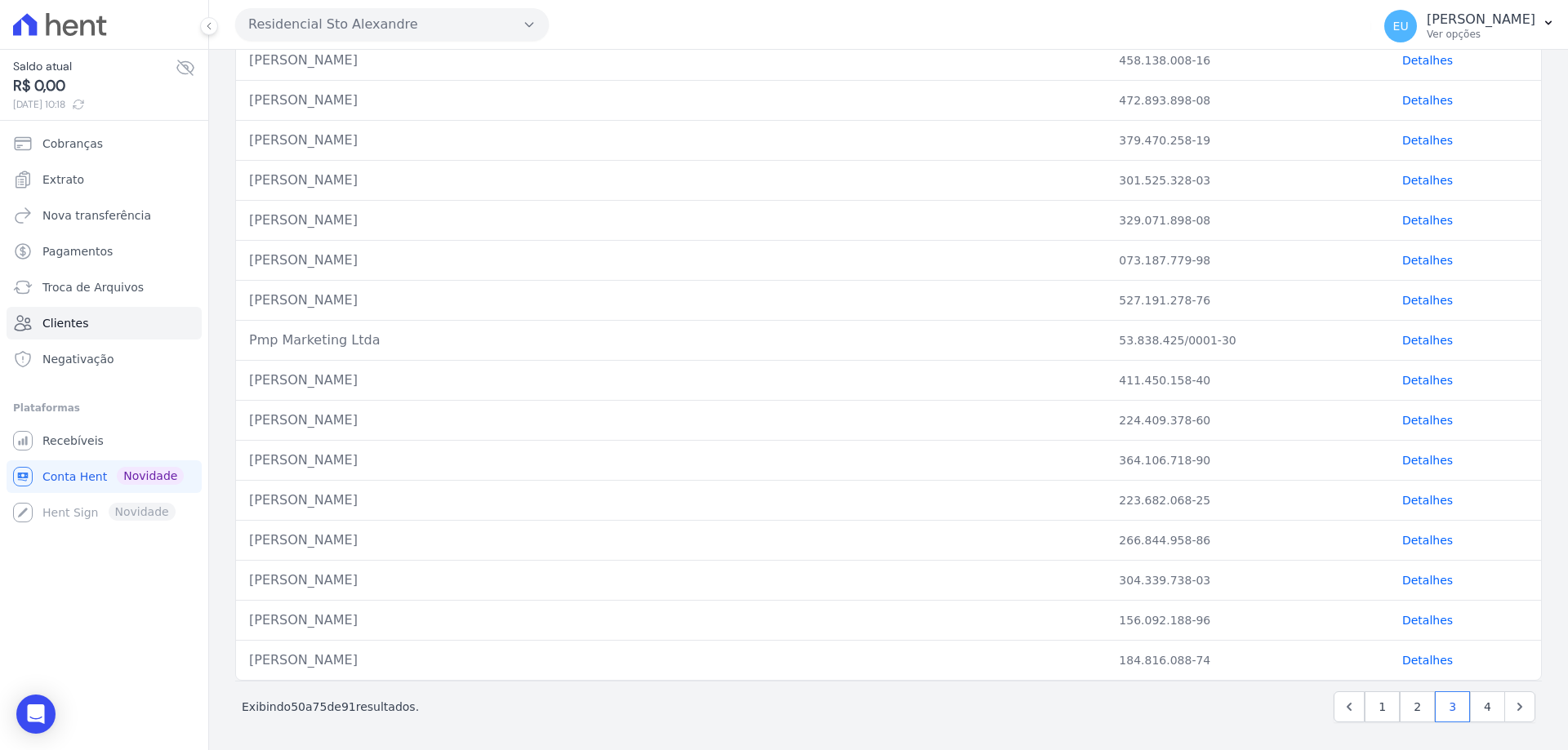
scroll to position [546, 0]
click at [1470, 704] on link "4" at bounding box center [1487, 705] width 35 height 31
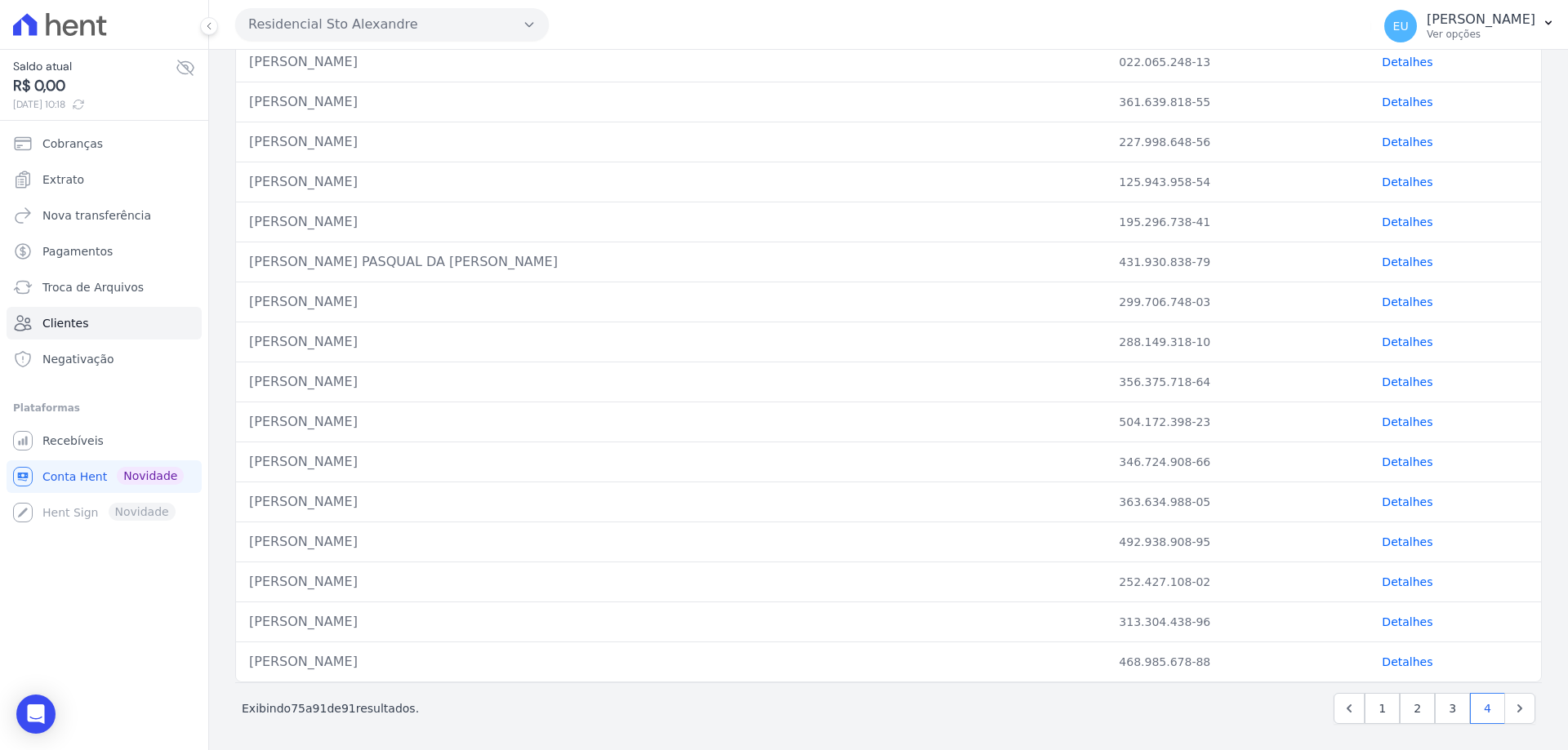
scroll to position [186, 0]
click at [1405, 701] on link "2" at bounding box center [1417, 705] width 35 height 31
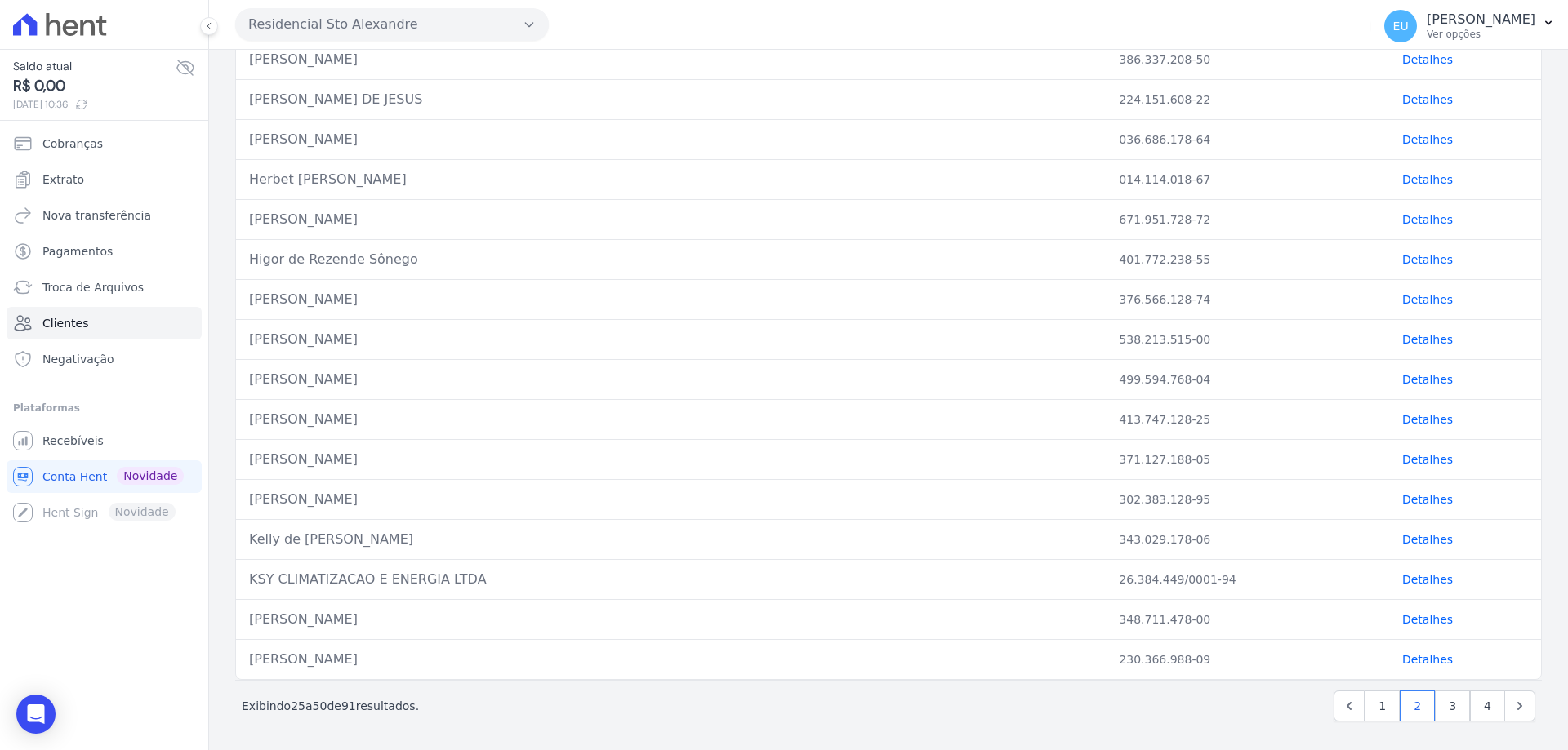
scroll to position [546, 0]
click at [1369, 705] on link "1" at bounding box center [1382, 705] width 35 height 31
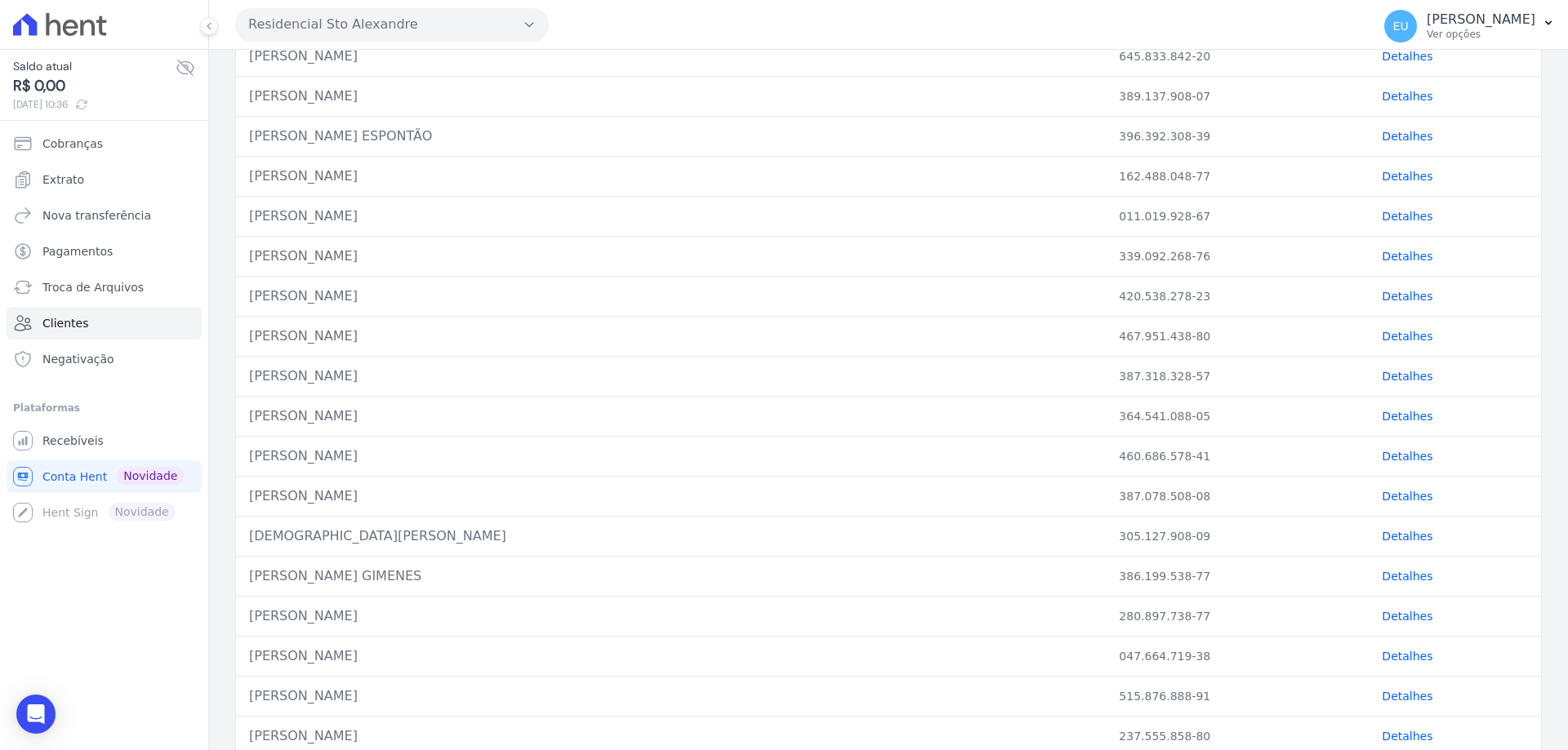
scroll to position [245, 0]
